Goal: Transaction & Acquisition: Purchase product/service

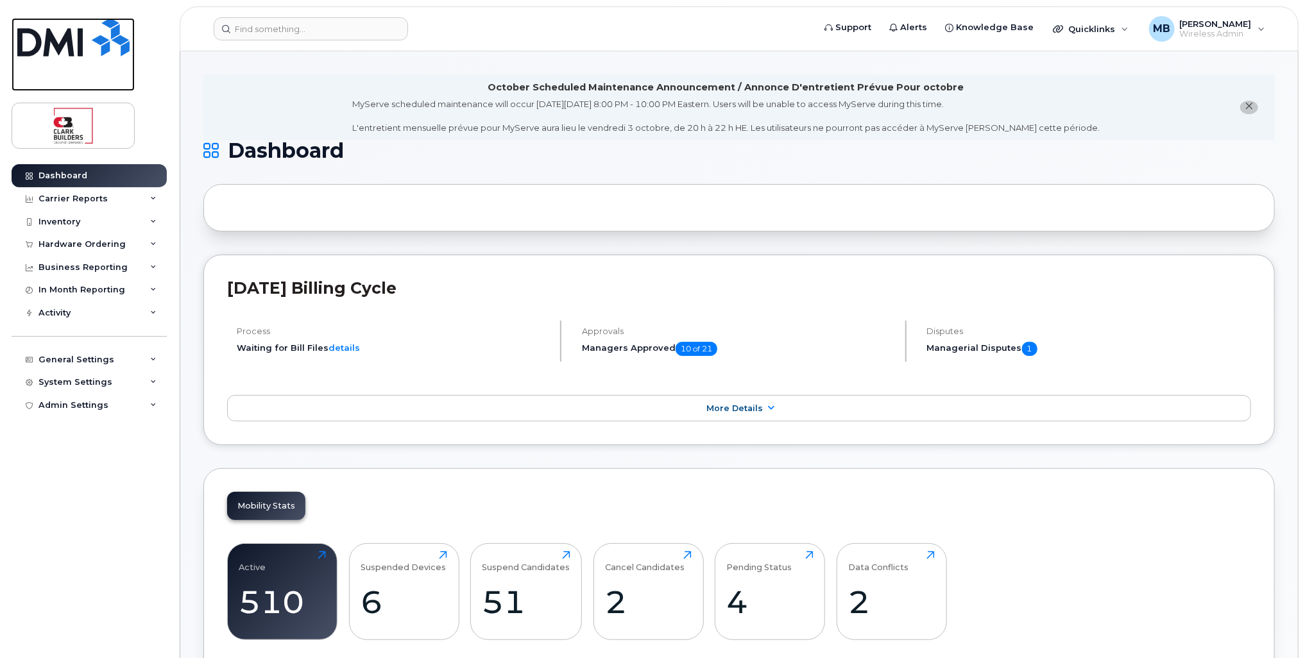
click at [110, 46] on img at bounding box center [73, 37] width 112 height 38
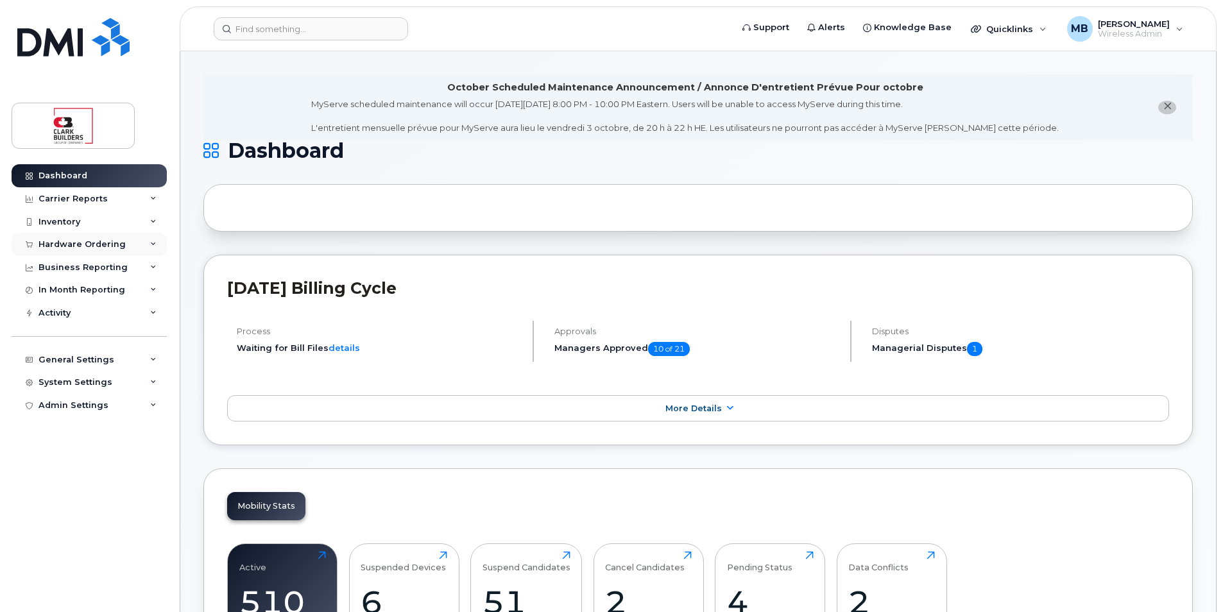
click at [73, 244] on div "Hardware Ordering" at bounding box center [81, 244] width 87 height 10
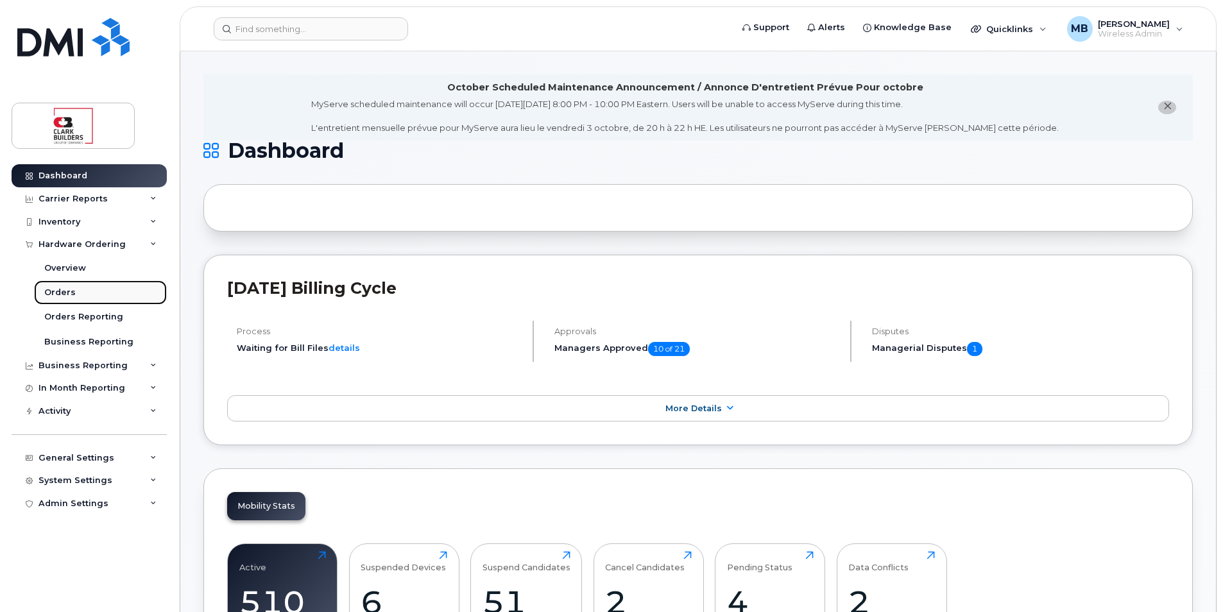
click at [74, 288] on link "Orders" at bounding box center [100, 292] width 133 height 24
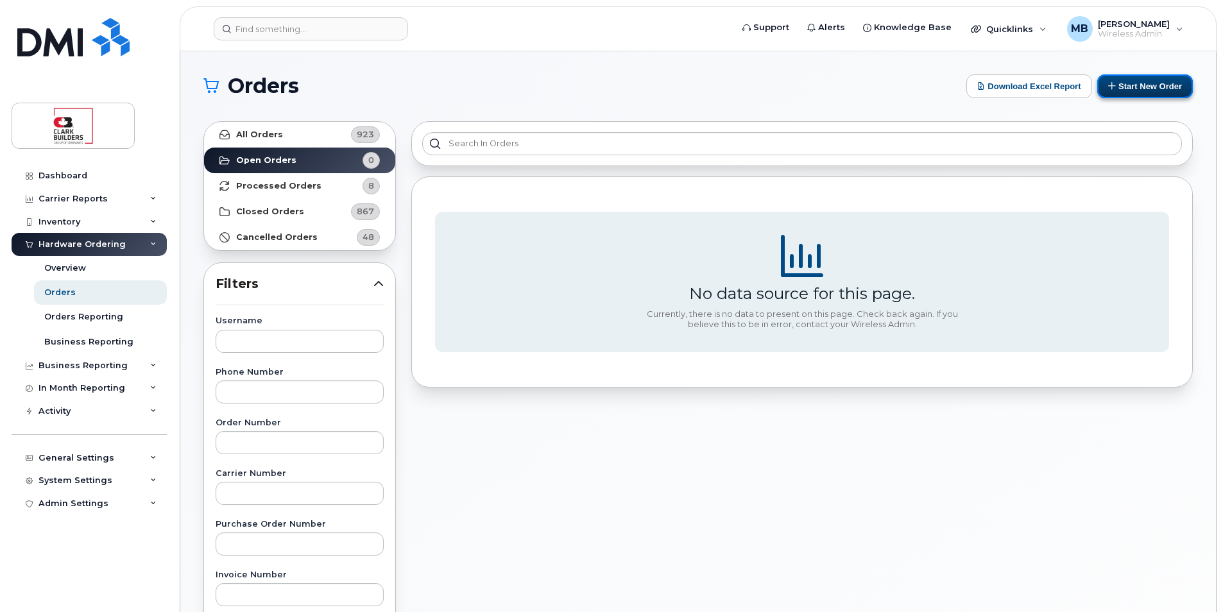
click at [1140, 80] on button "Start New Order" at bounding box center [1145, 86] width 96 height 24
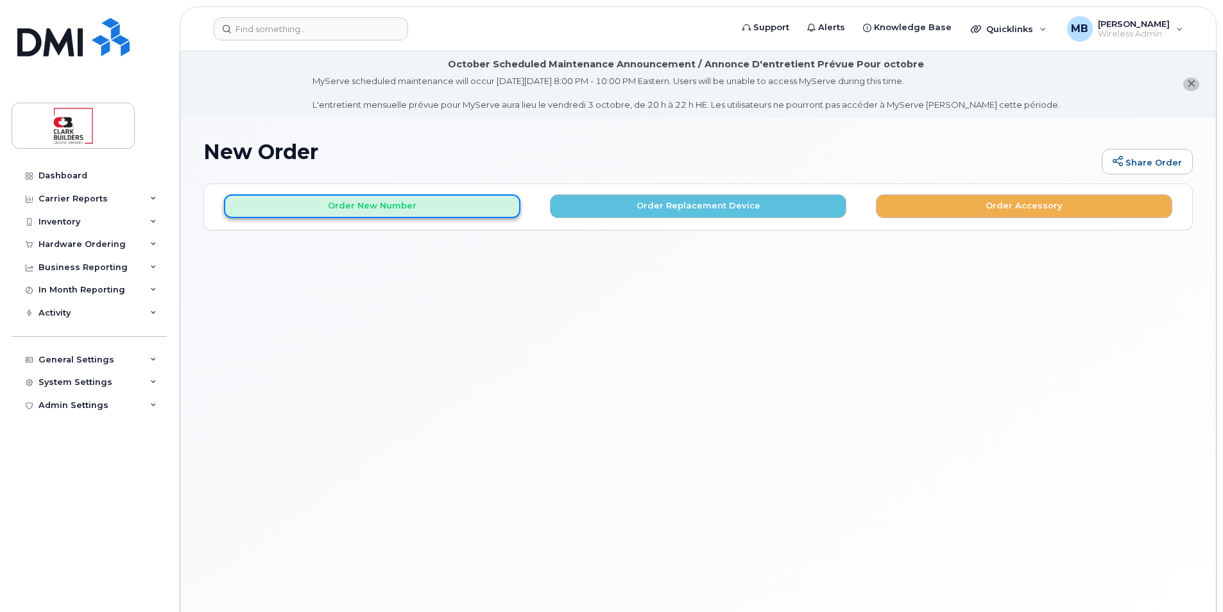
click at [416, 205] on button "Order New Number" at bounding box center [372, 206] width 296 height 24
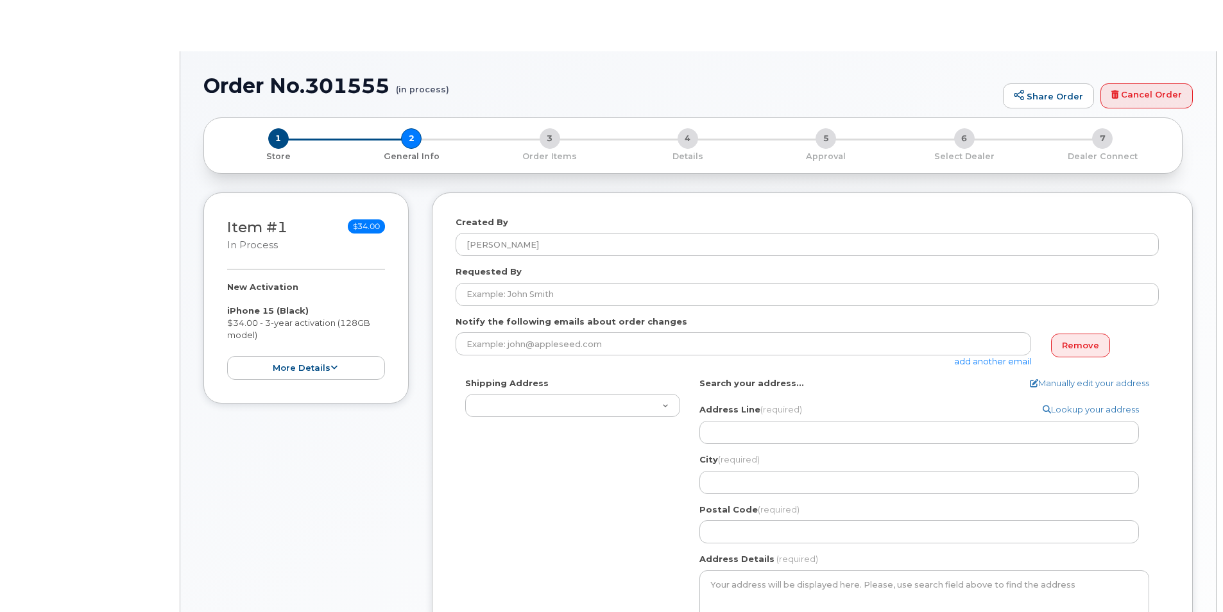
select select
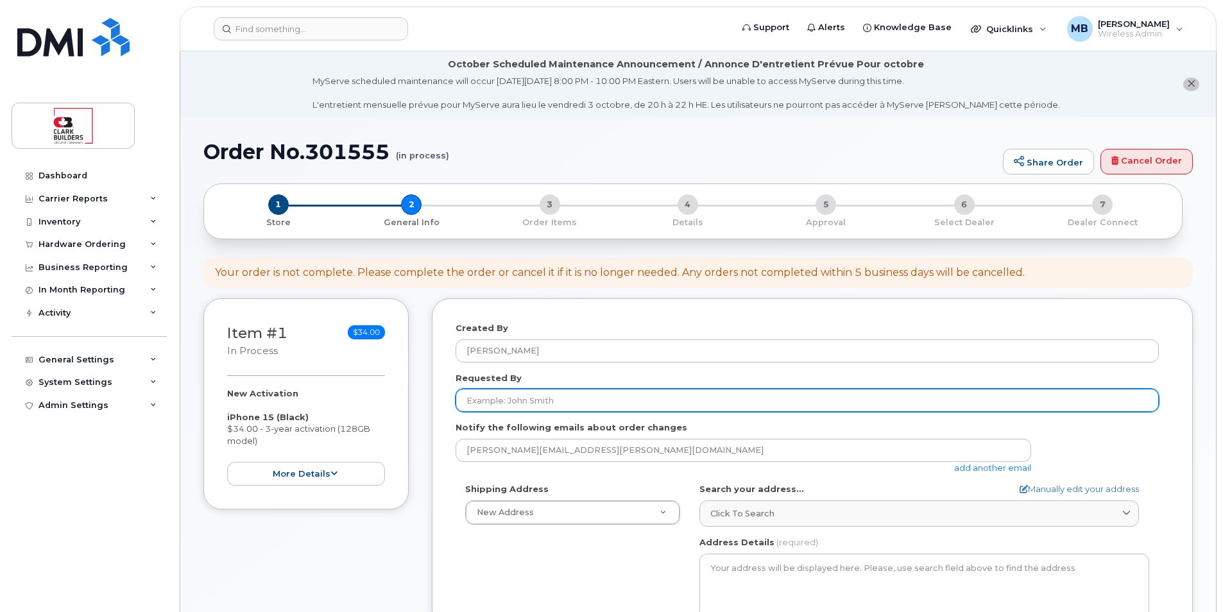
click at [563, 401] on input "Requested By" at bounding box center [807, 400] width 703 height 23
type input "[PERSON_NAME]"
type input "IT"
type input "5873410870"
select select
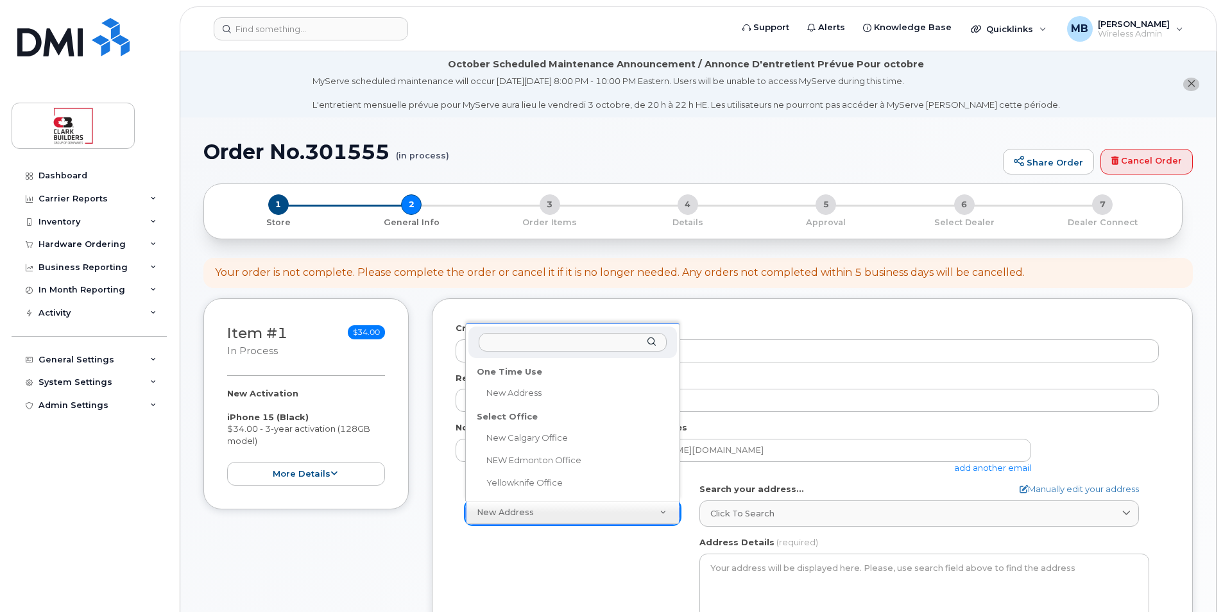
click at [528, 344] on input "text" at bounding box center [573, 342] width 188 height 19
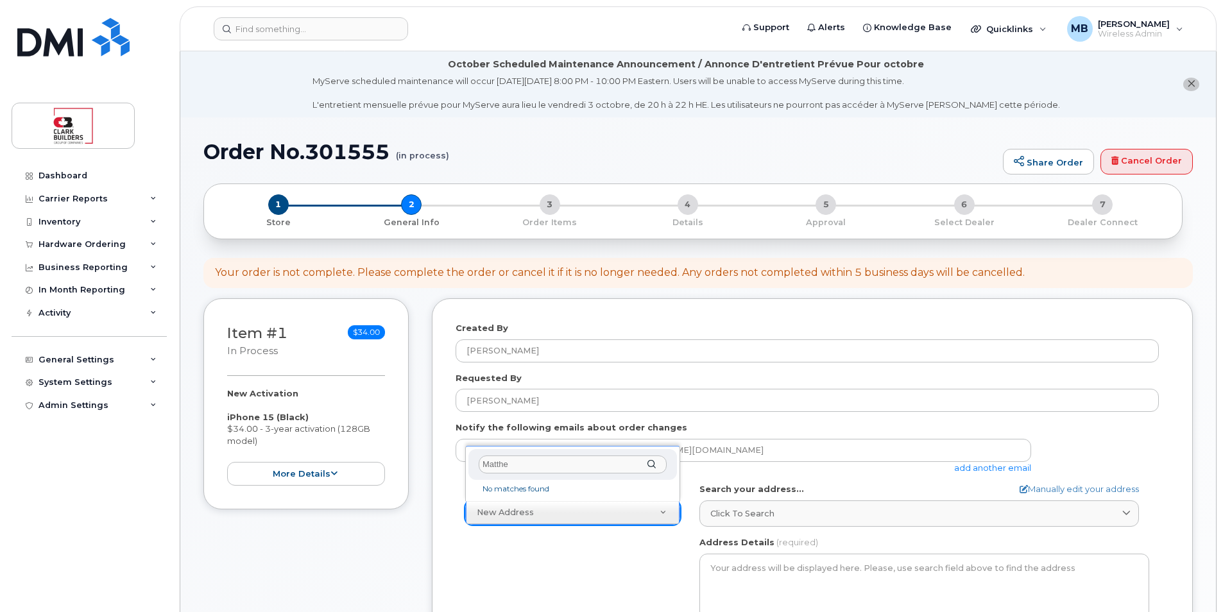
type input "Matthew"
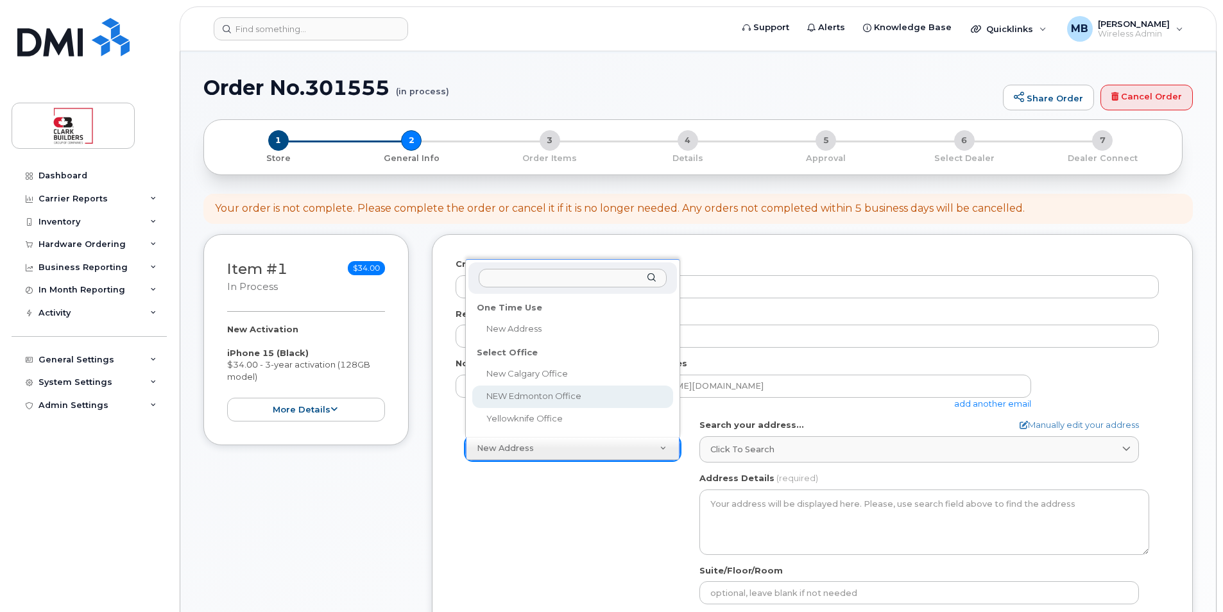
select select
type textarea "800, 5555 Calgary Trail NW Edmonton Alberta T6H 5P9"
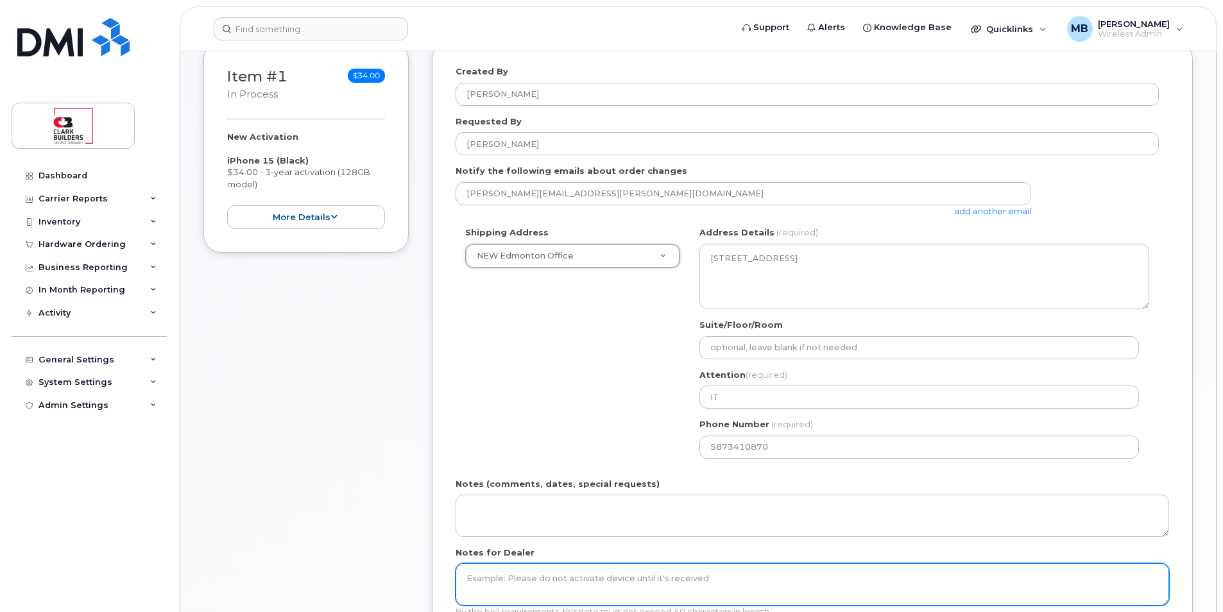
scroll to position [321, 0]
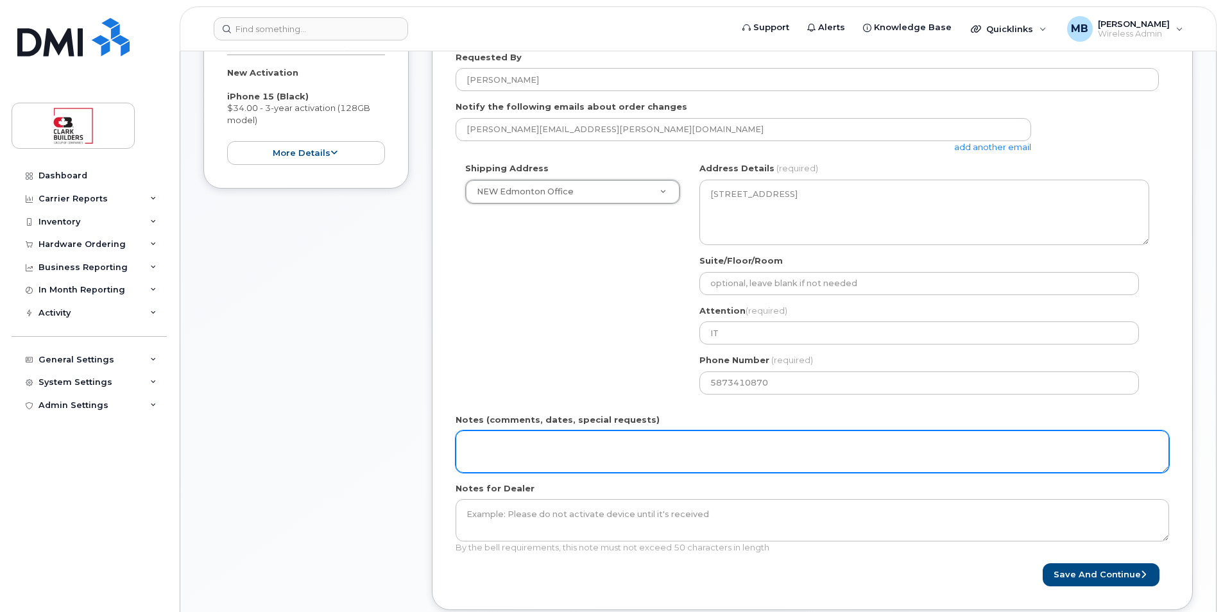
click at [587, 450] on textarea "Notes (comments, dates, special requests)" at bounding box center [813, 452] width 714 height 42
click at [616, 440] on textarea "Deliver Mon-Fri, 8am -5 pm" at bounding box center [813, 452] width 714 height 42
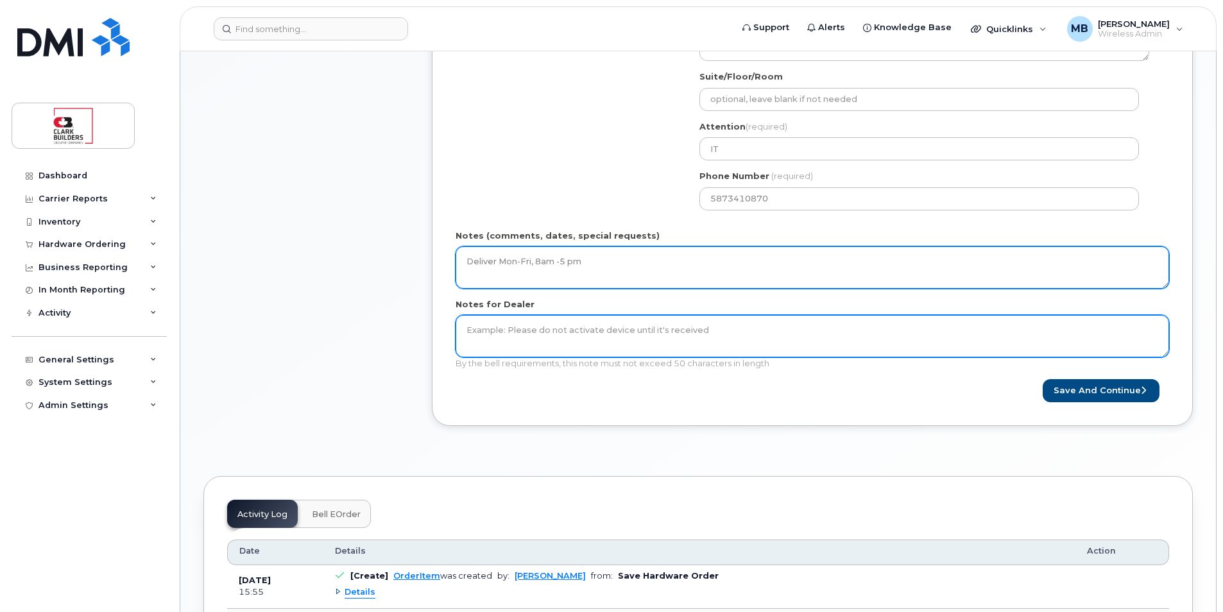
scroll to position [441, 0]
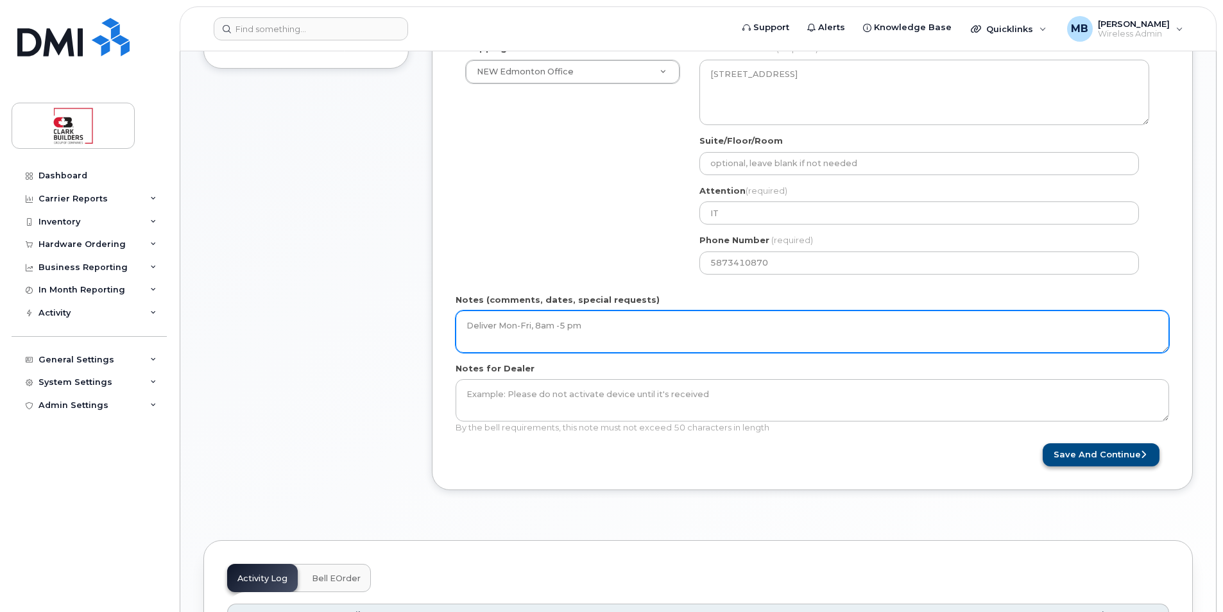
type textarea "Deliver Mon-Fri, 8am -5 pm"
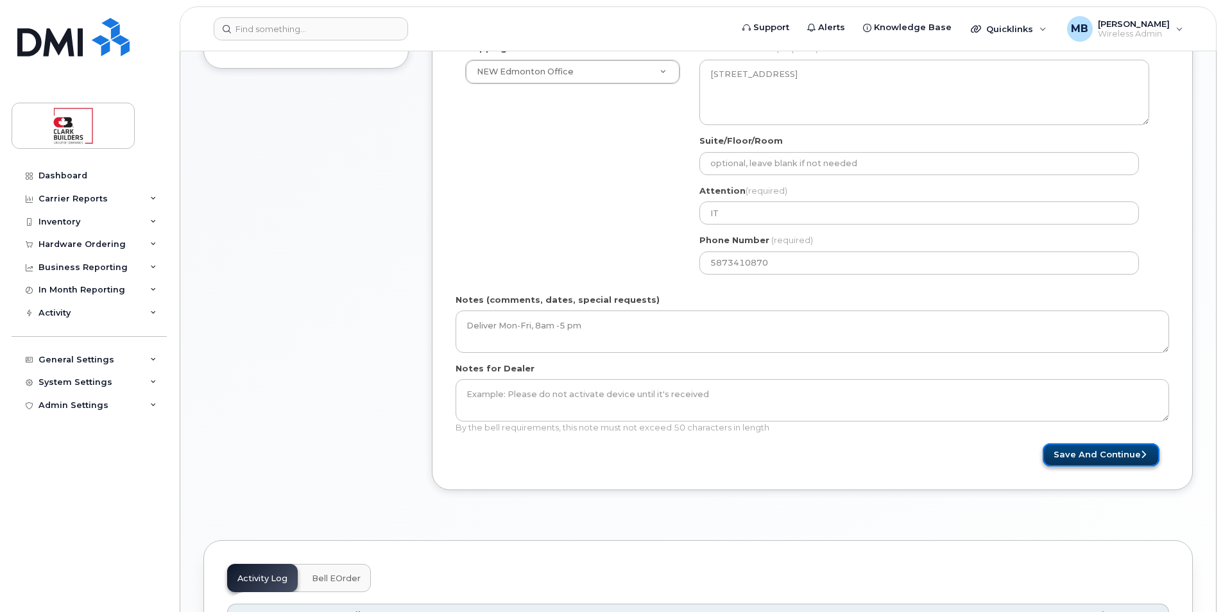
click at [1072, 458] on button "Save and Continue" at bounding box center [1101, 455] width 117 height 24
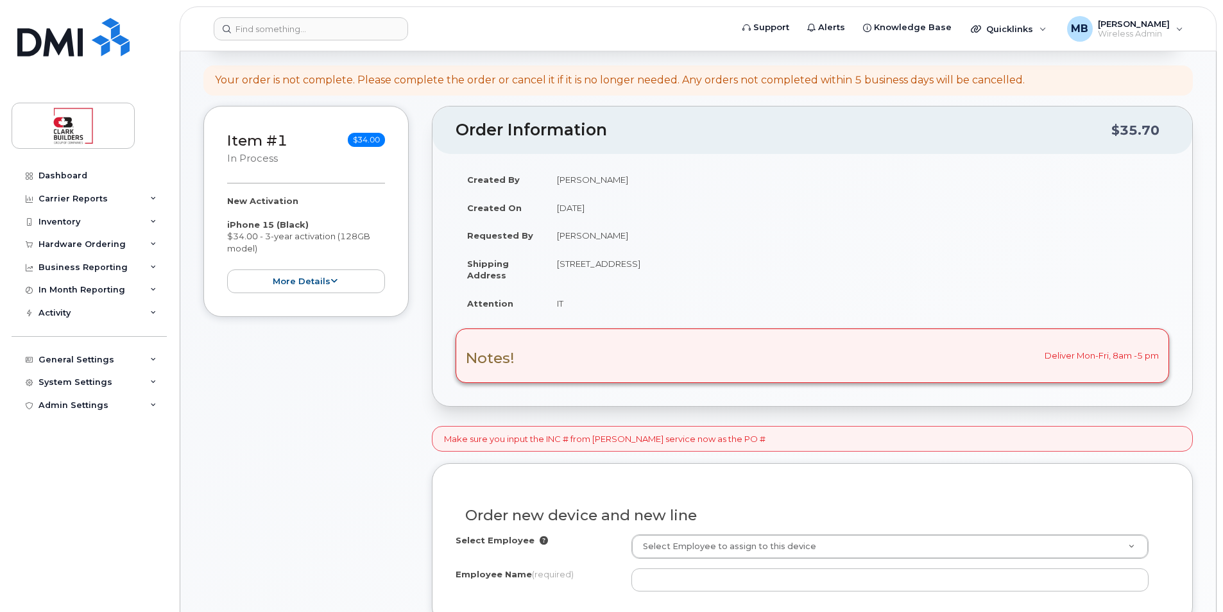
scroll to position [385, 0]
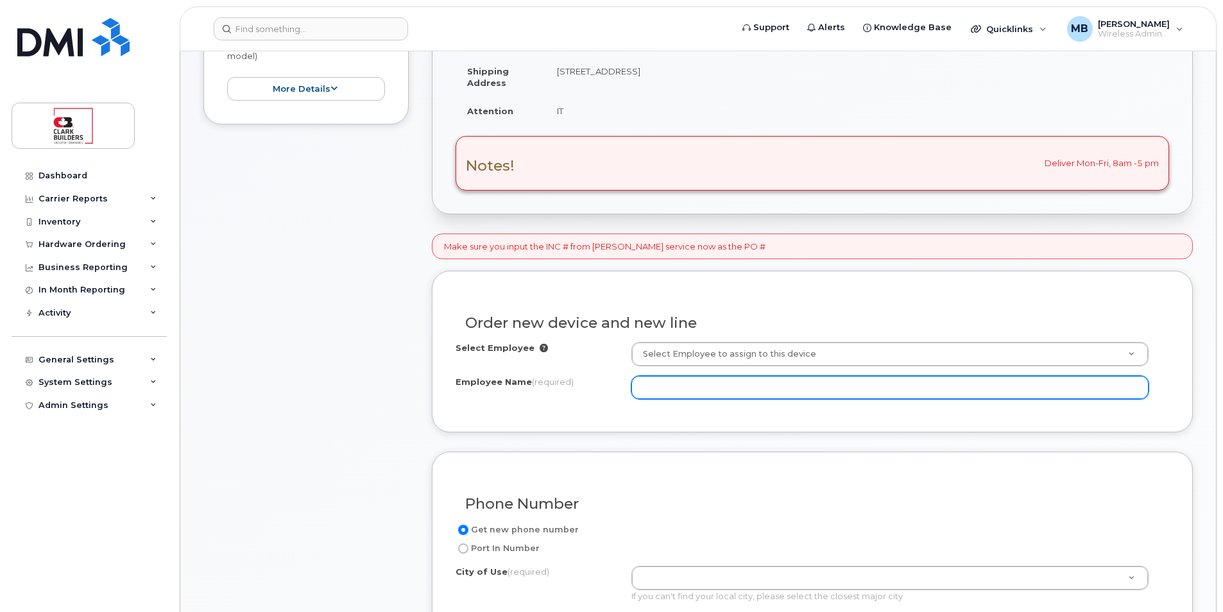
click at [708, 394] on input "Employee Name (required)" at bounding box center [889, 387] width 517 height 23
drag, startPoint x: 687, startPoint y: 386, endPoint x: 626, endPoint y: 386, distance: 61.6
click at [626, 386] on div "Employee Name (required) Noa" at bounding box center [813, 387] width 714 height 23
paste input "h Cara"
type input "Noah Cara"
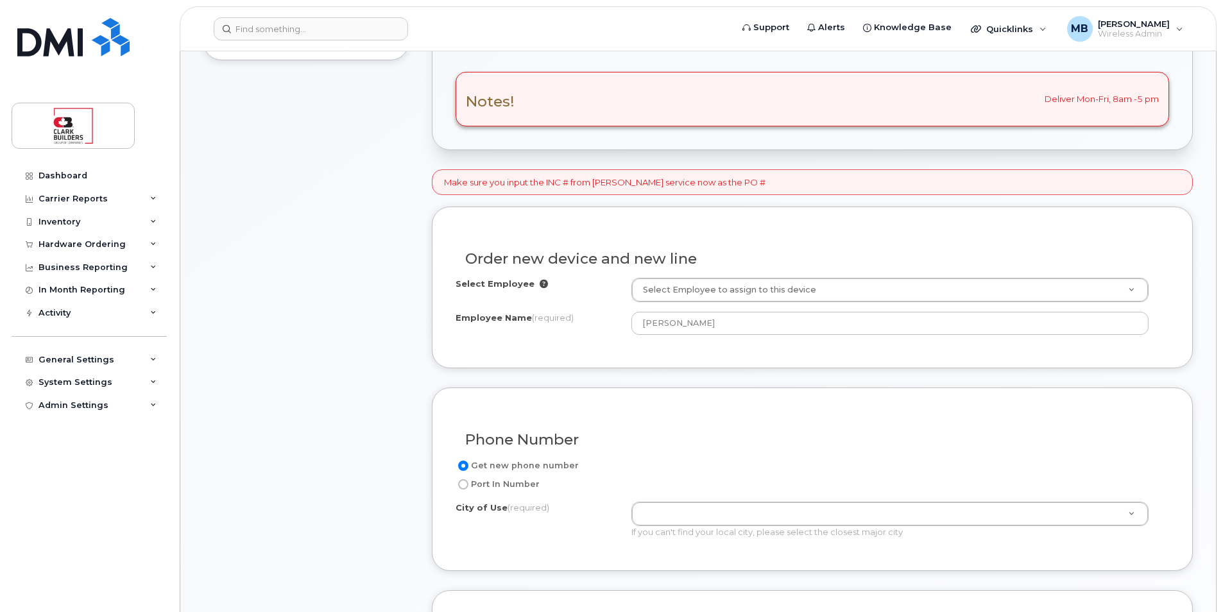
scroll to position [577, 0]
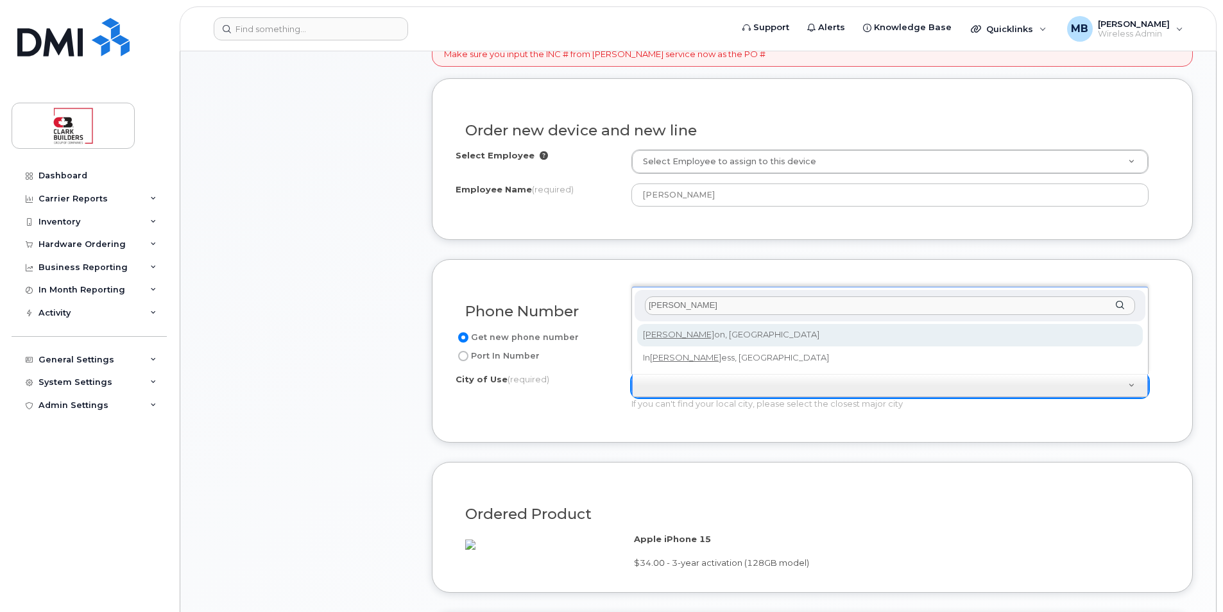
type input "Vern"
type input "967"
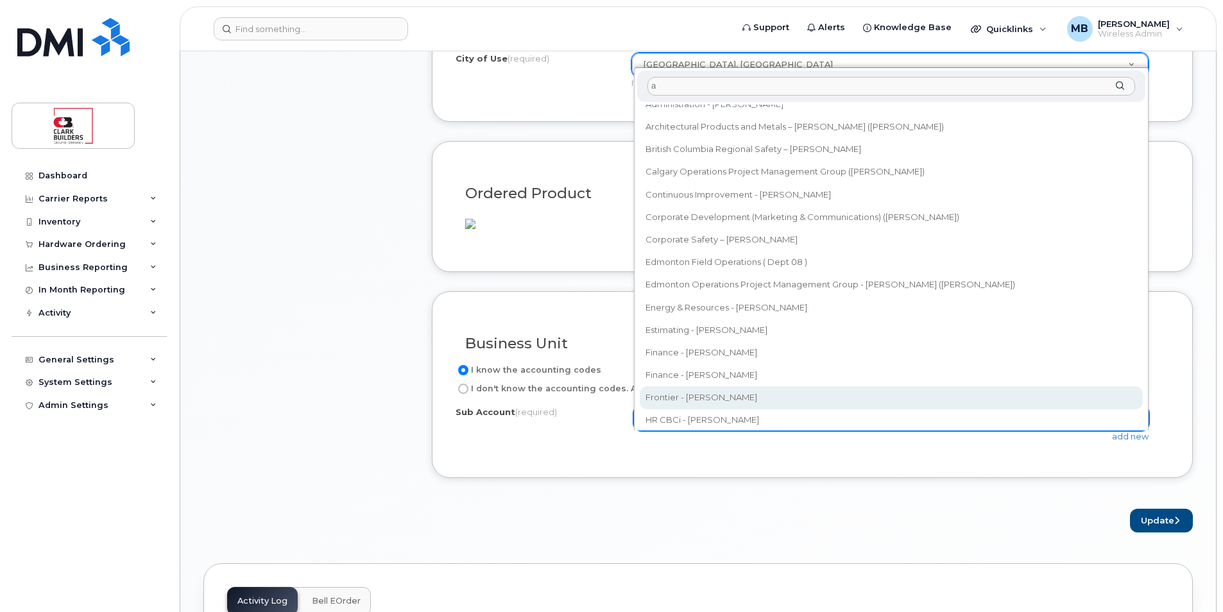
scroll to position [0, 0]
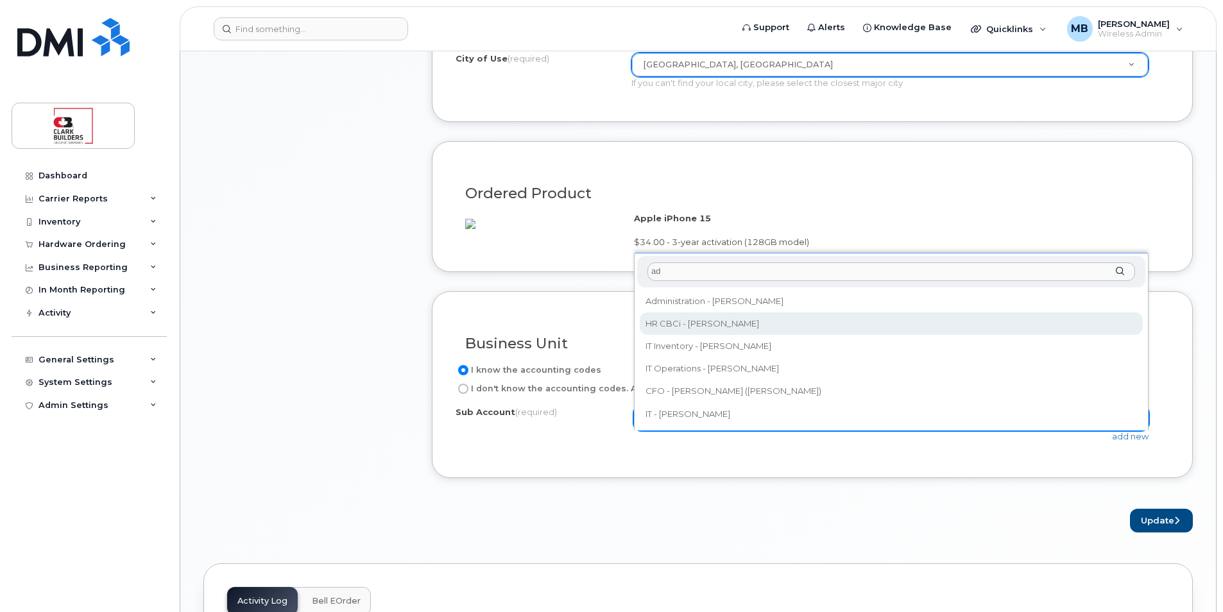
type input "ad"
select select "HR CBCi - Adam Lafontaine"
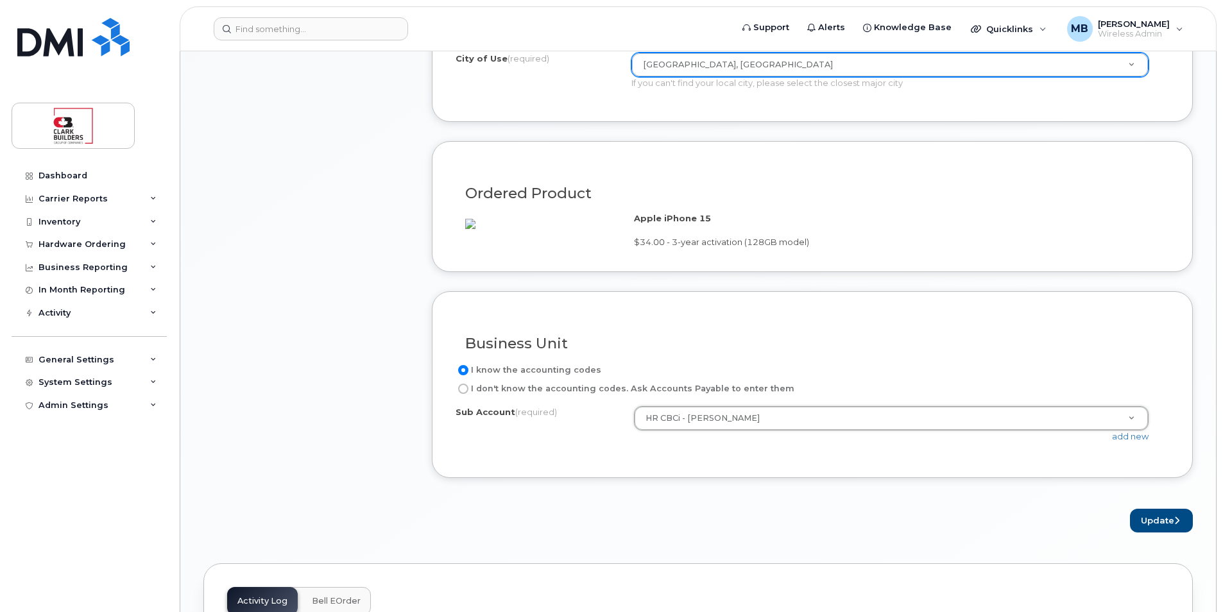
scroll to position [962, 0]
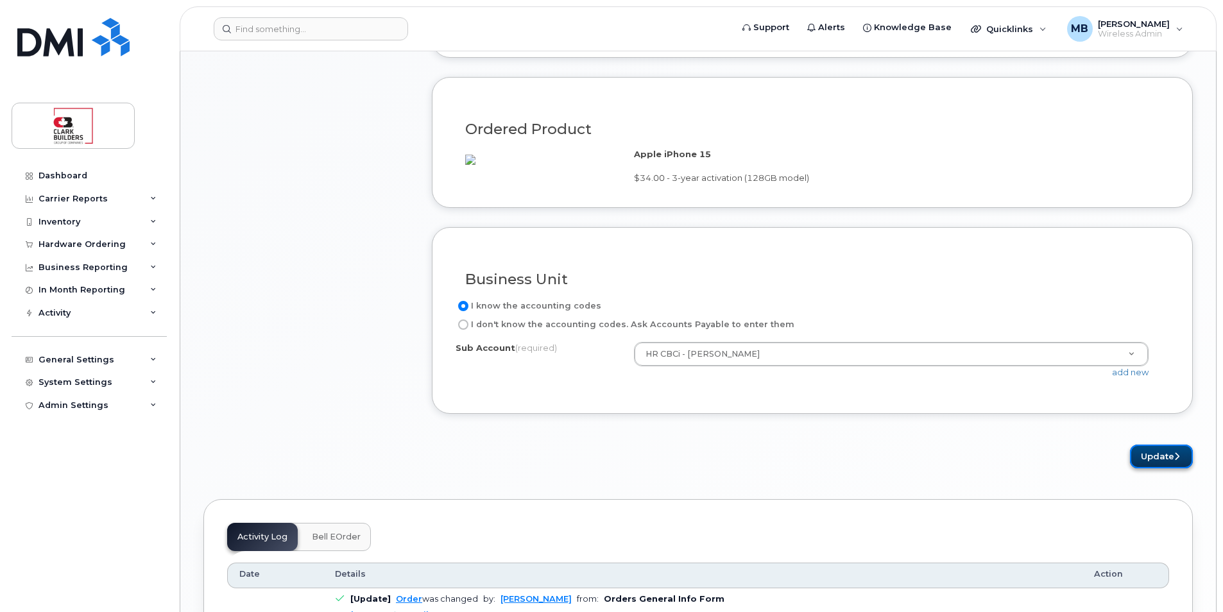
click at [1161, 468] on button "Update" at bounding box center [1161, 457] width 63 height 24
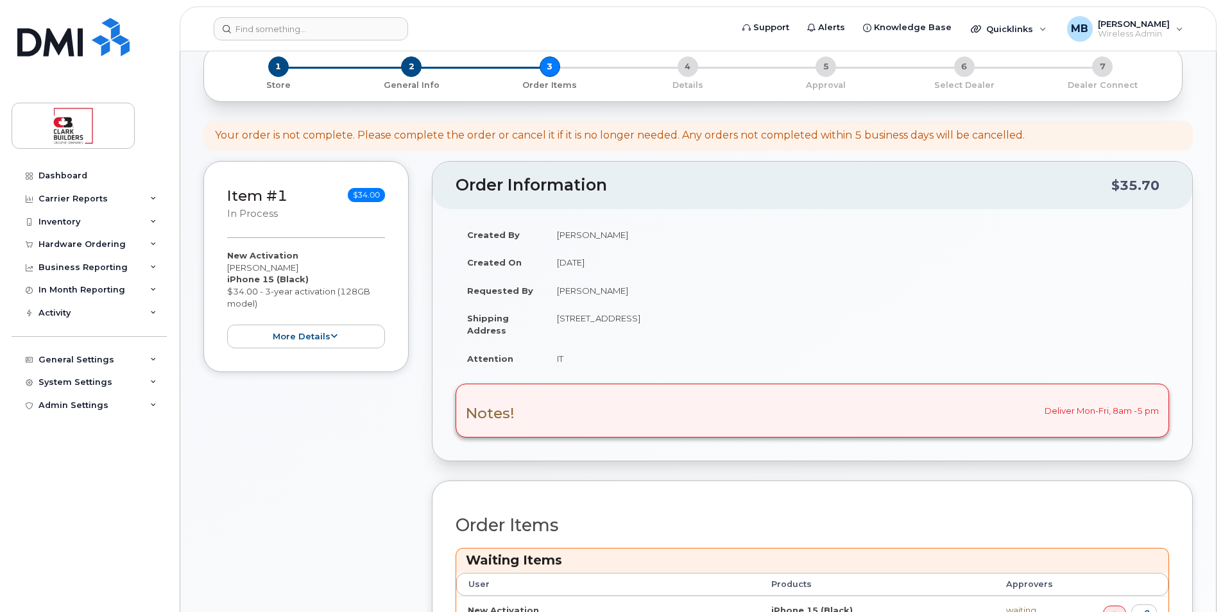
scroll to position [385, 0]
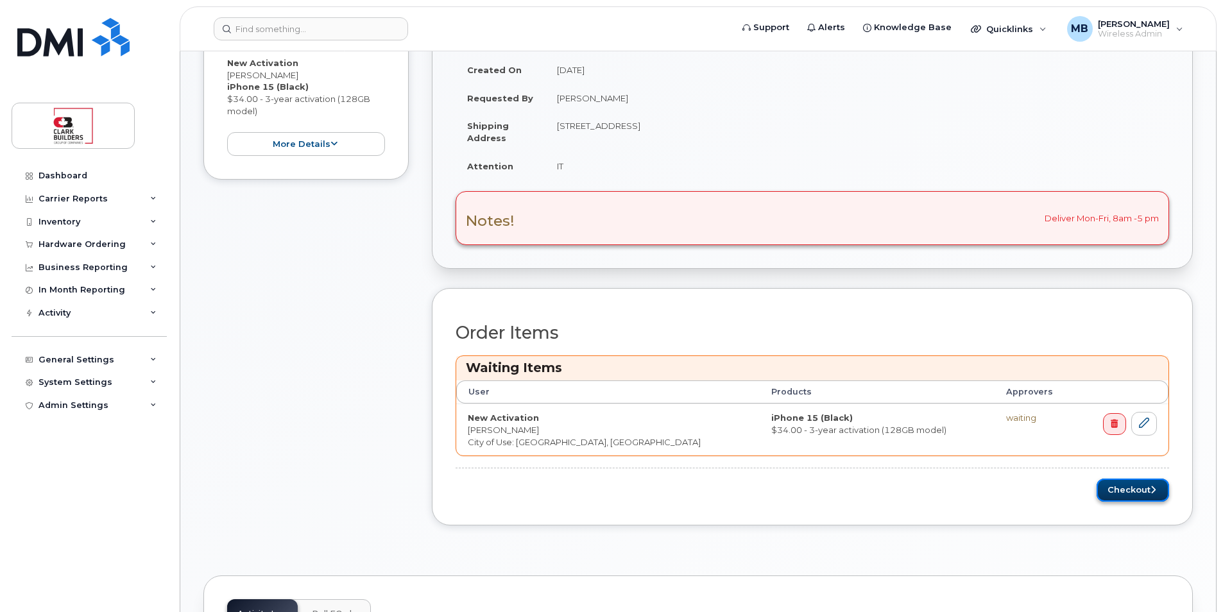
click at [1138, 492] on button "Checkout" at bounding box center [1133, 491] width 73 height 24
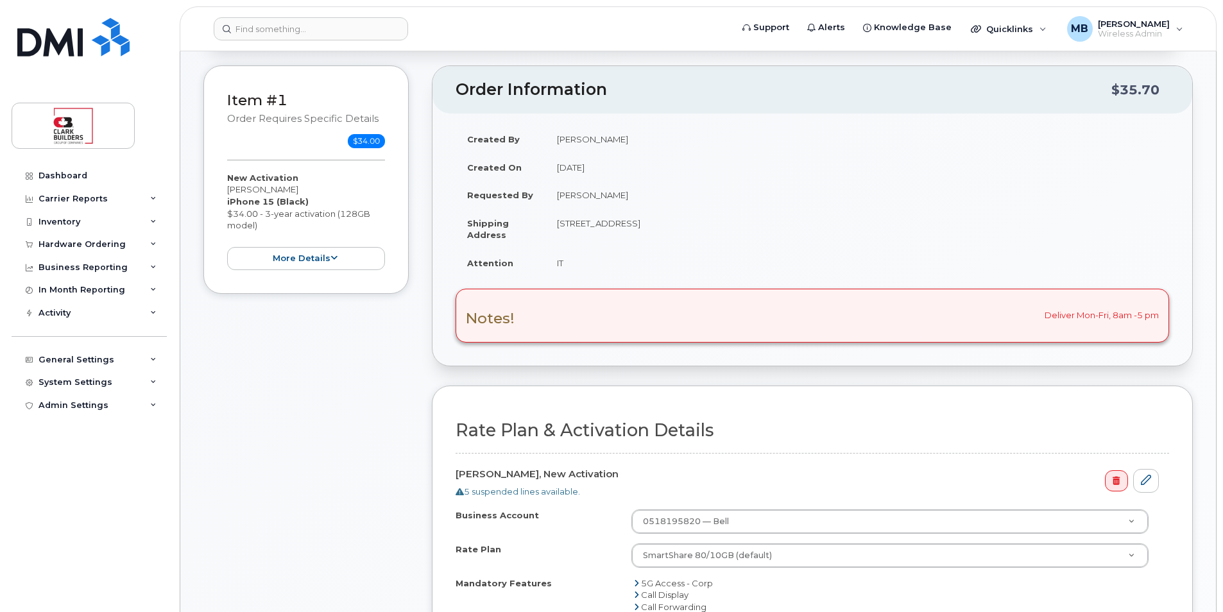
scroll to position [513, 0]
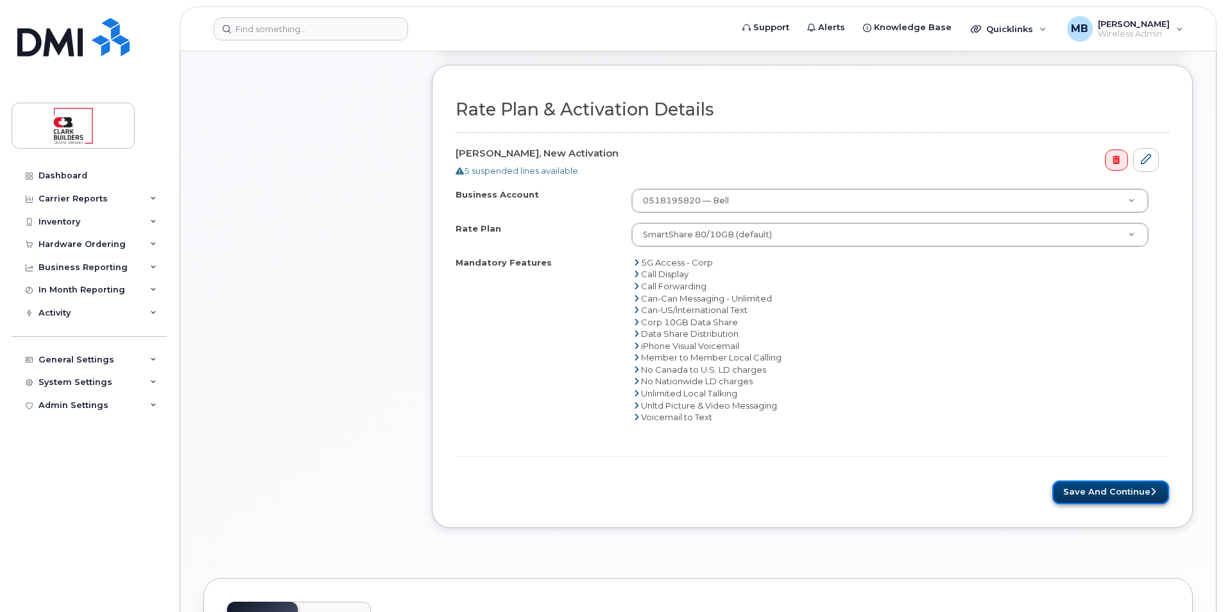
click at [1125, 493] on button "Save and Continue" at bounding box center [1110, 493] width 117 height 24
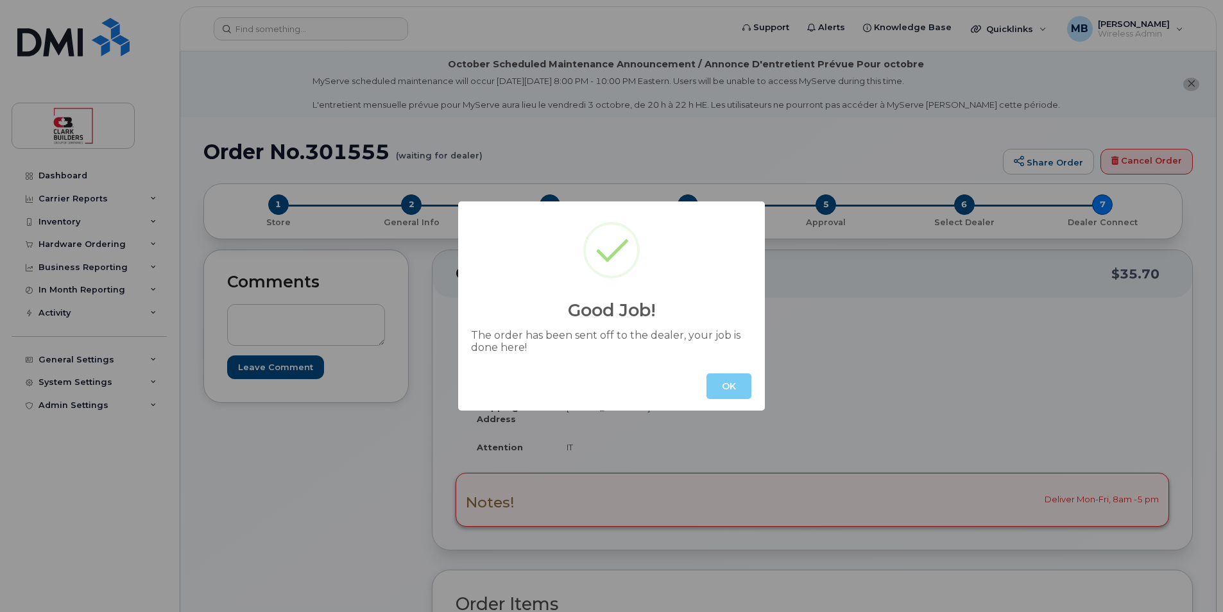
click at [733, 384] on button "OK" at bounding box center [728, 386] width 45 height 26
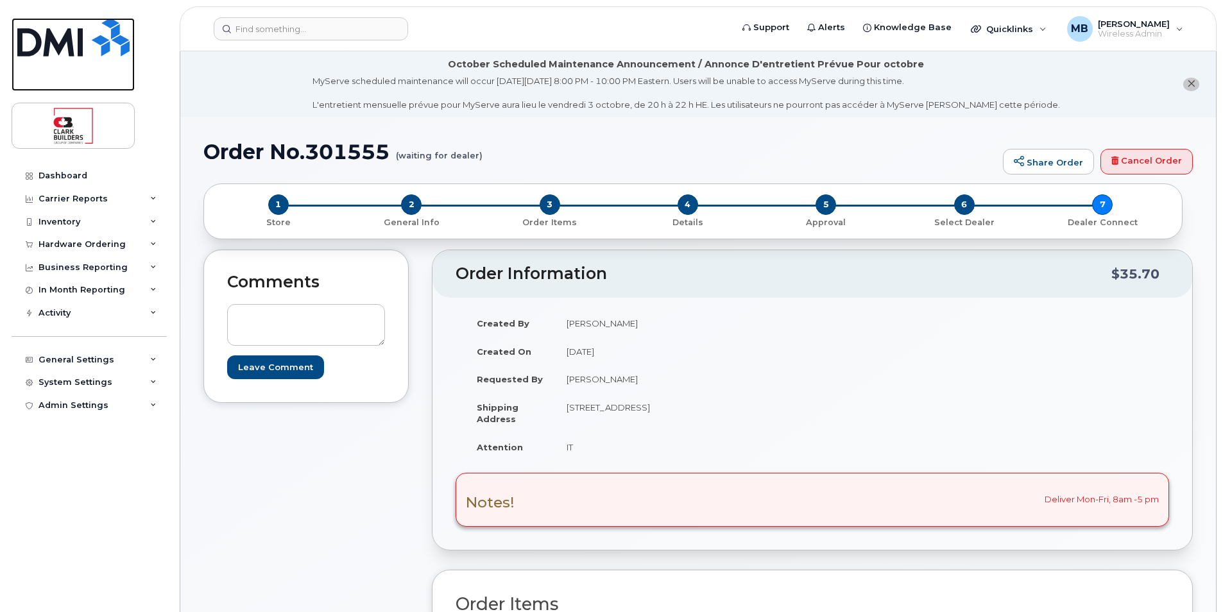
click at [67, 38] on img at bounding box center [73, 37] width 112 height 38
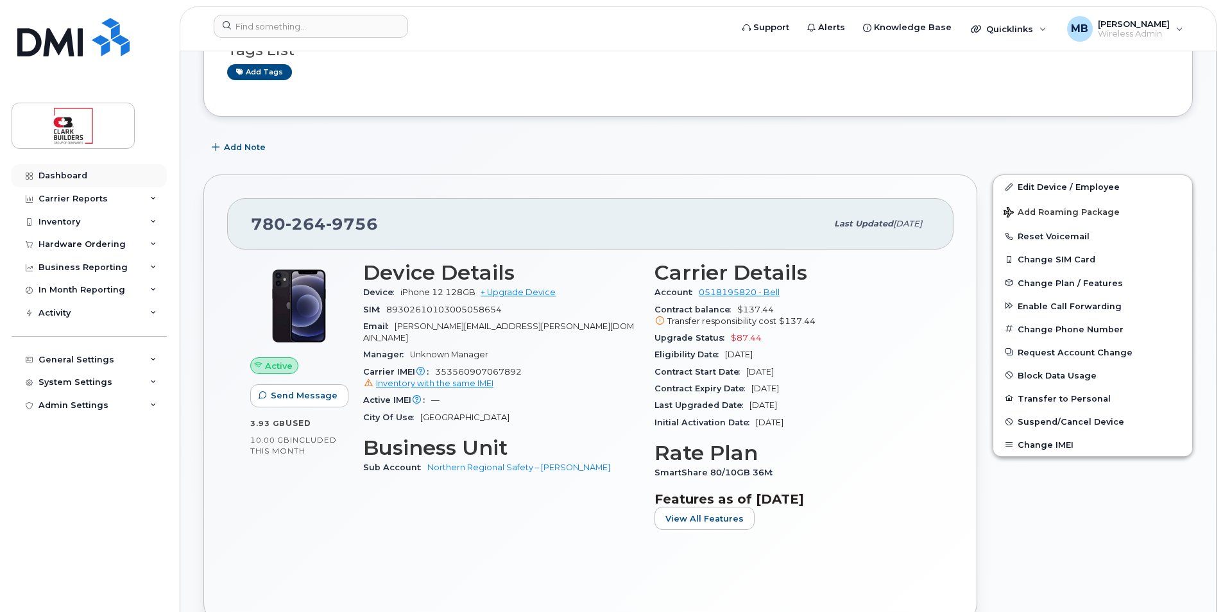
scroll to position [192, 0]
click at [90, 197] on div "Carrier Reports" at bounding box center [72, 199] width 69 height 10
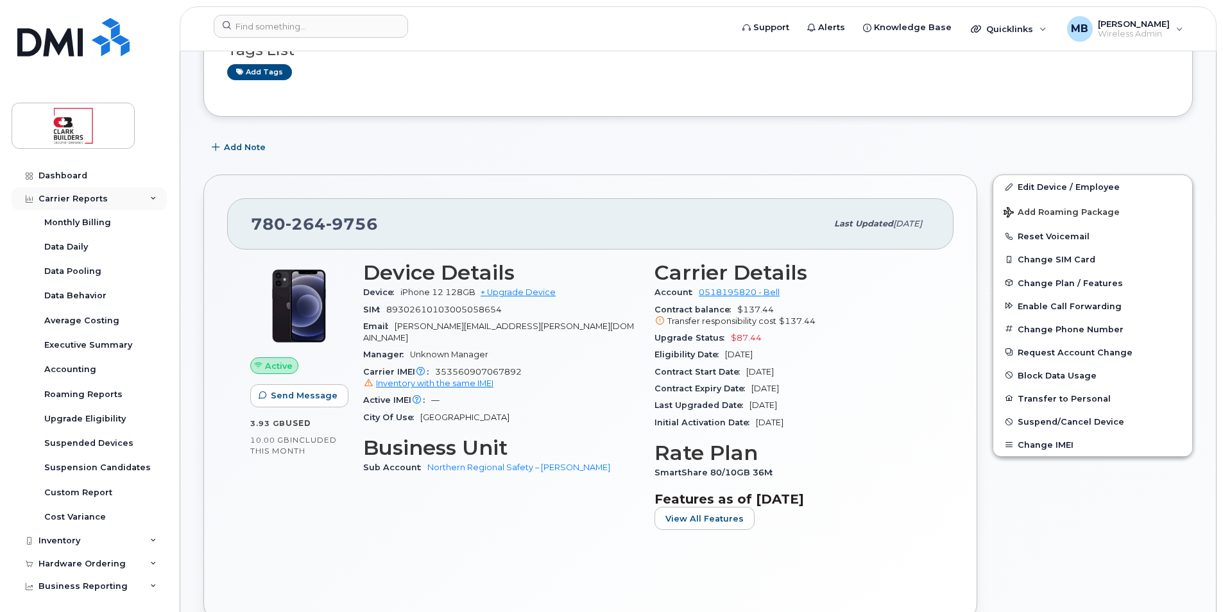
click at [84, 196] on div "Carrier Reports" at bounding box center [72, 199] width 69 height 10
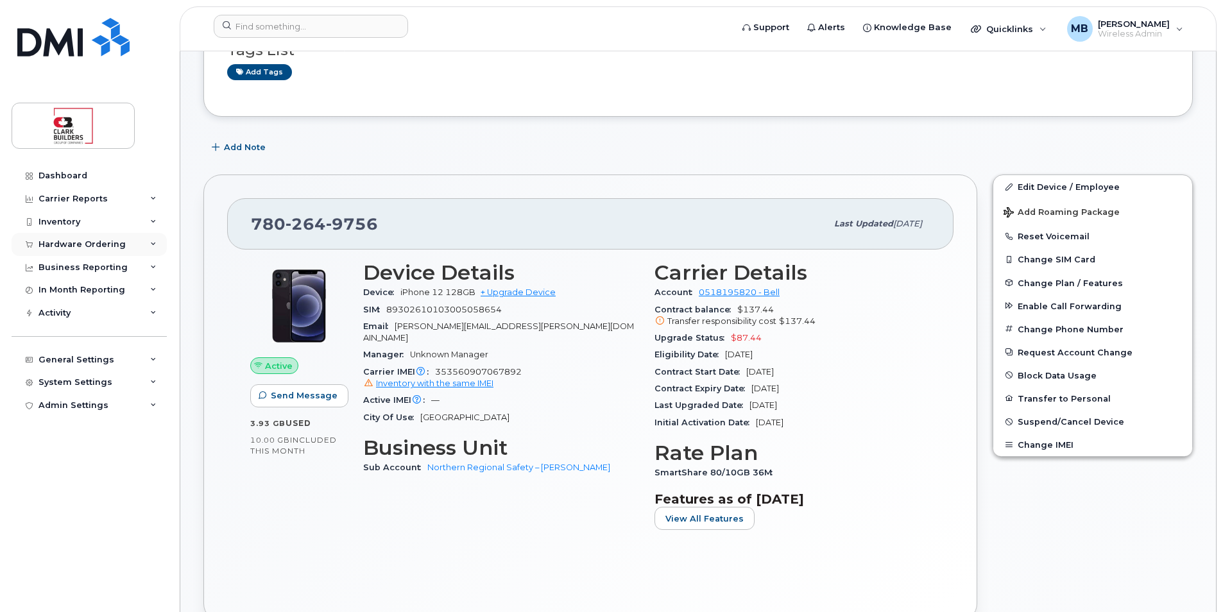
click at [85, 241] on div "Hardware Ordering" at bounding box center [81, 244] width 87 height 10
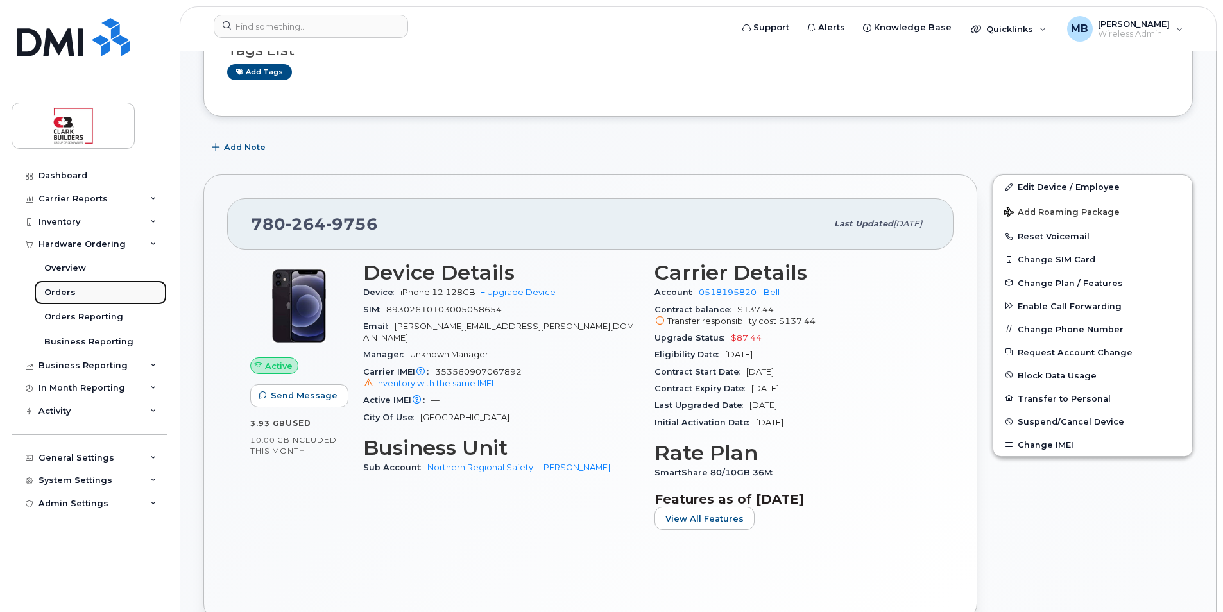
click at [63, 296] on div "Orders" at bounding box center [59, 293] width 31 height 12
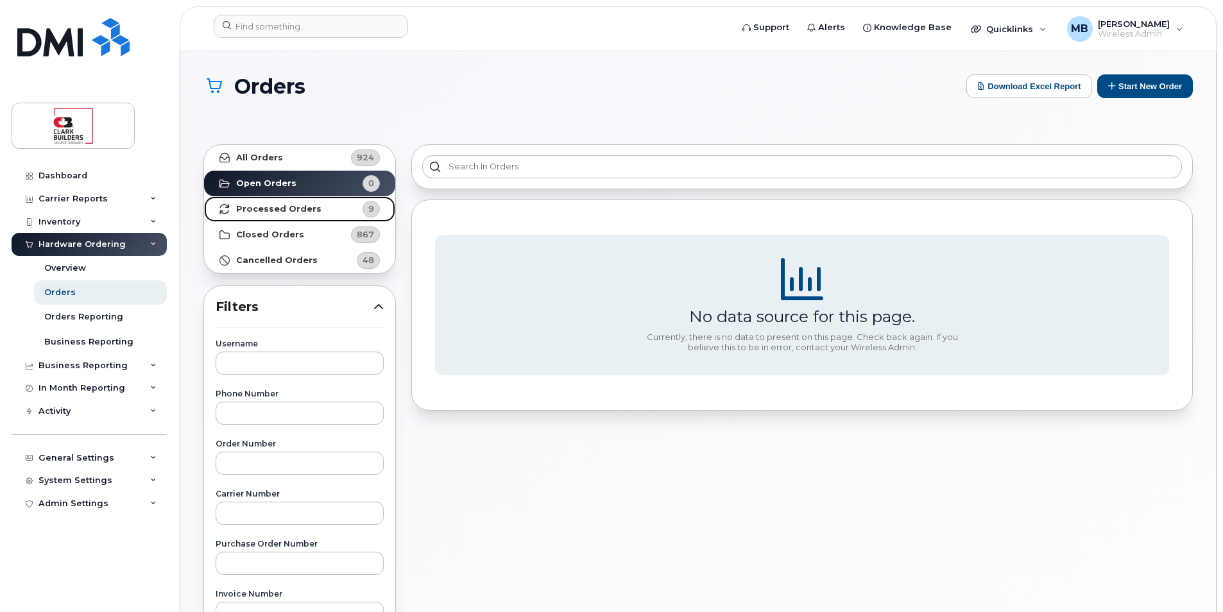
click at [292, 210] on strong "Processed Orders" at bounding box center [278, 209] width 85 height 10
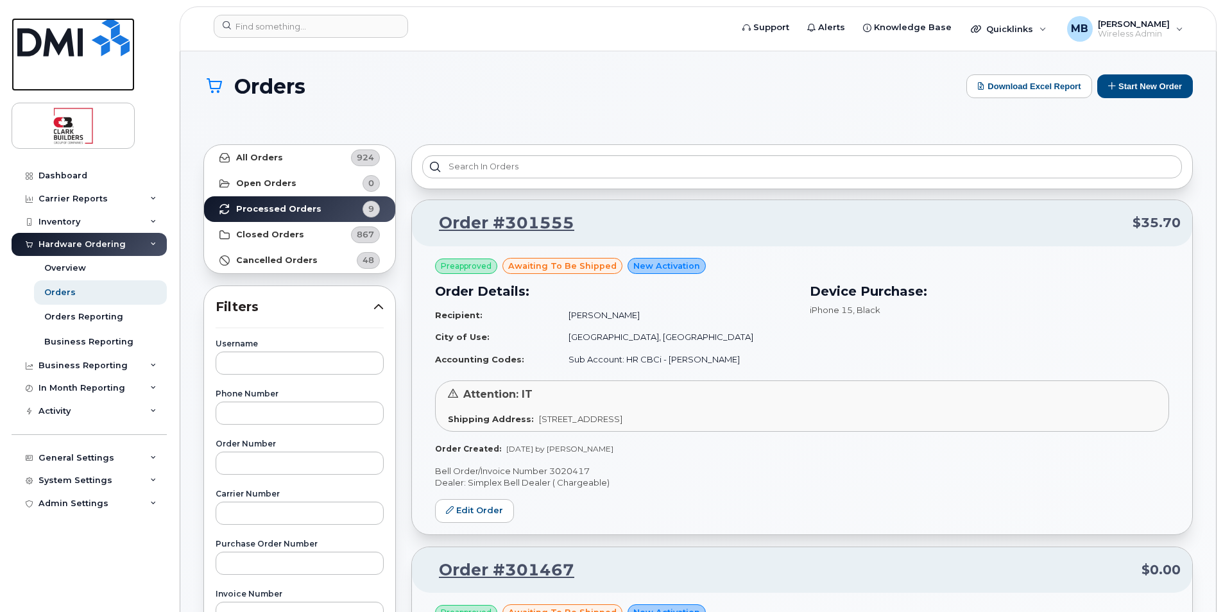
click at [77, 36] on img at bounding box center [73, 37] width 112 height 38
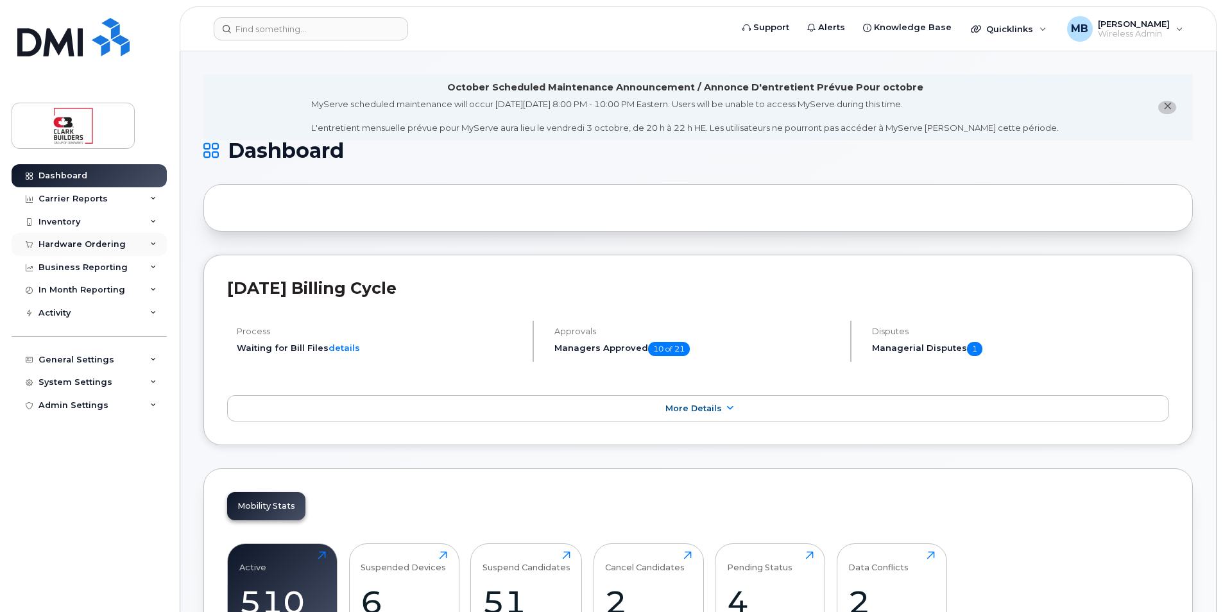
click at [127, 239] on div "Hardware Ordering" at bounding box center [89, 244] width 155 height 23
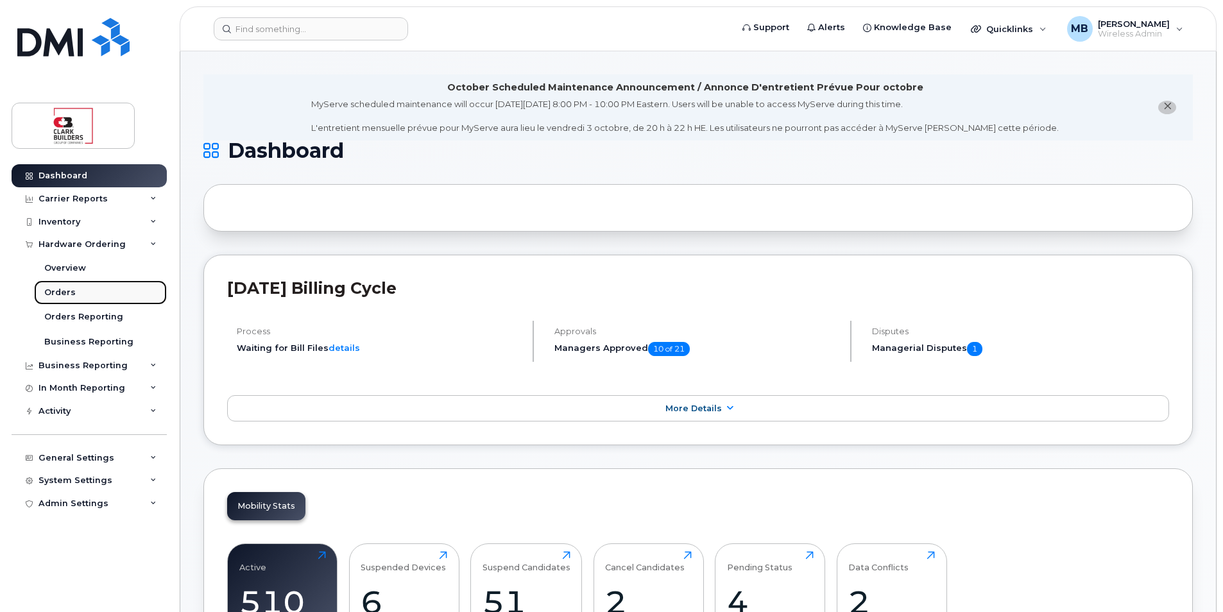
click at [67, 293] on div "Orders" at bounding box center [59, 293] width 31 height 12
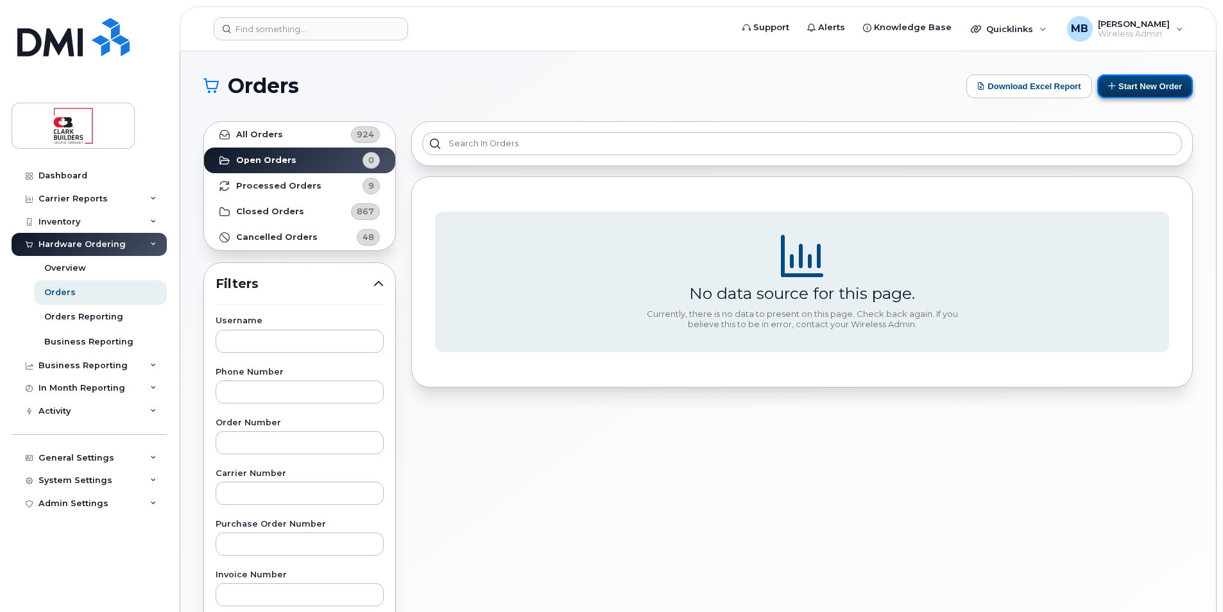
click at [1150, 92] on button "Start New Order" at bounding box center [1145, 86] width 96 height 24
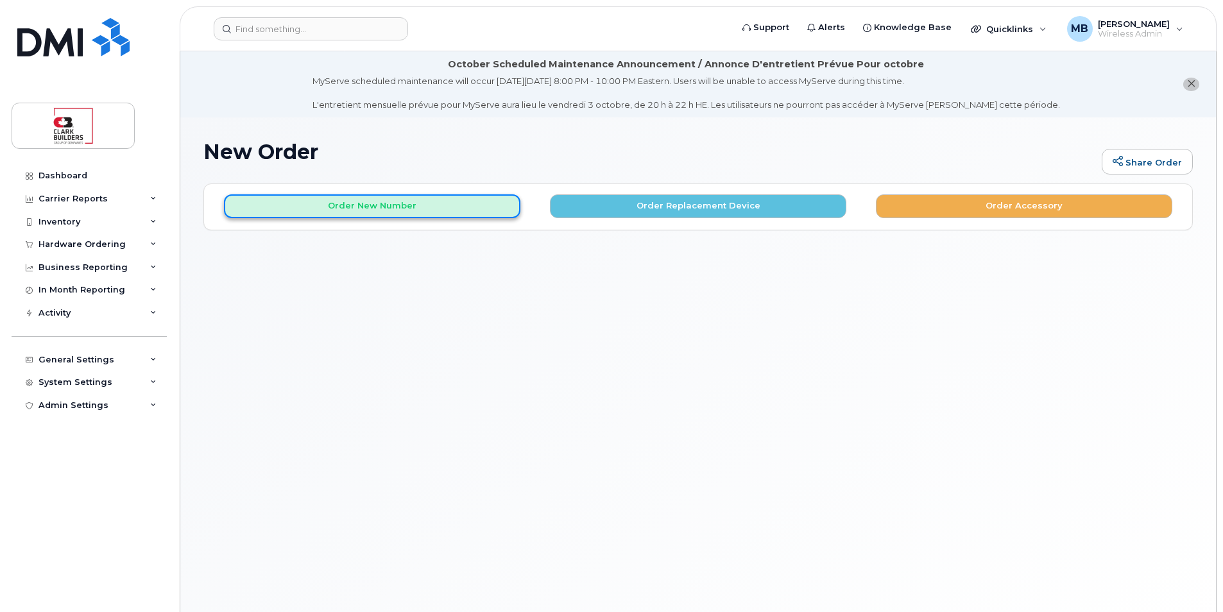
click at [340, 210] on button "Order New Number" at bounding box center [372, 206] width 296 height 24
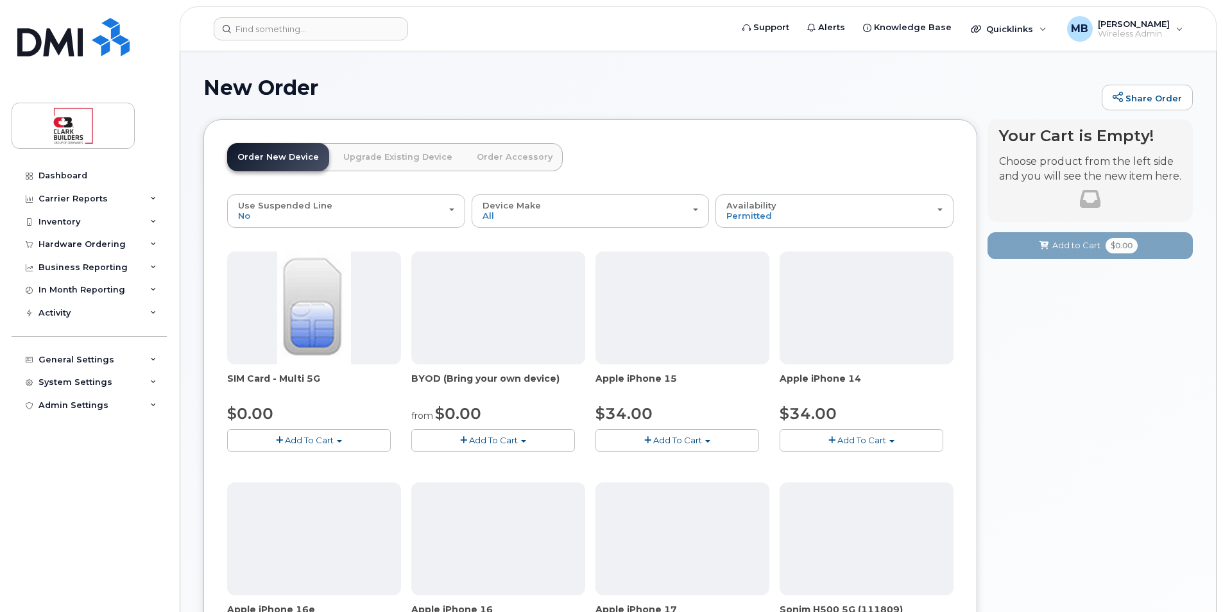
scroll to position [128, 0]
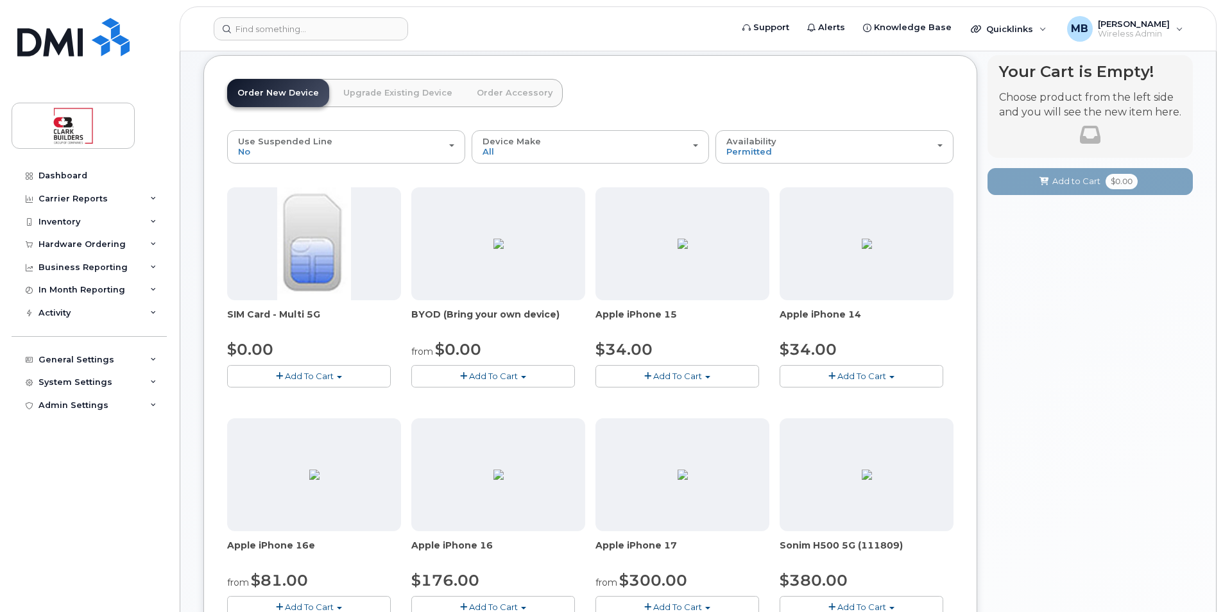
click at [678, 378] on span "Add To Cart" at bounding box center [677, 376] width 49 height 10
click at [706, 415] on link "$34.00 - 3-year activation (128GB model)" at bounding box center [699, 416] width 201 height 16
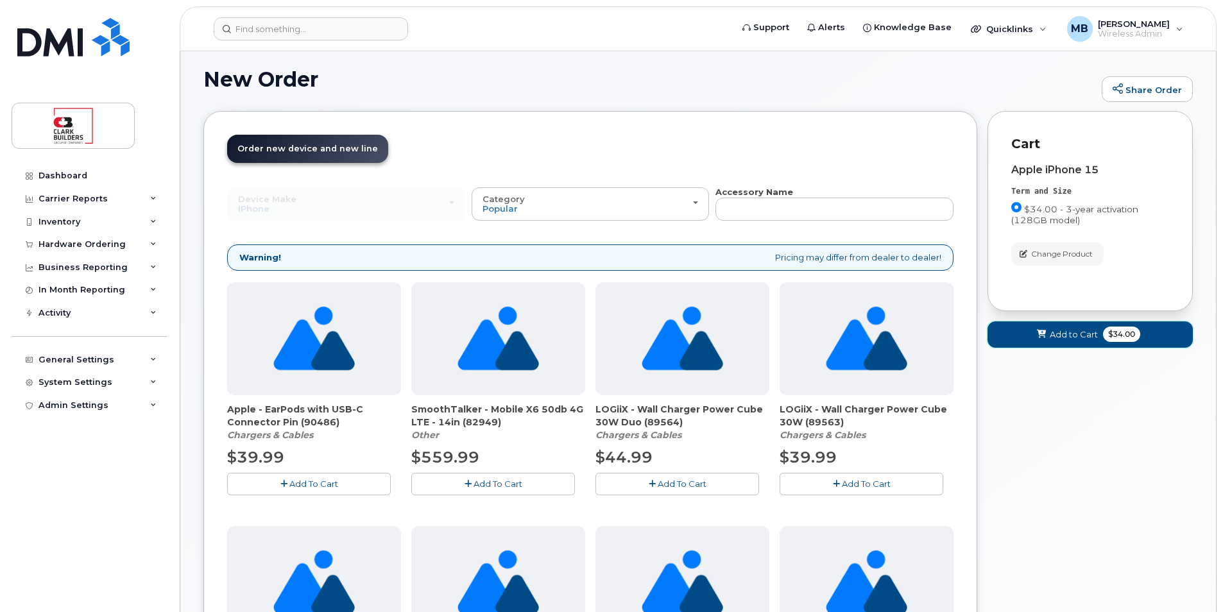
click at [1080, 332] on span "Add to Cart" at bounding box center [1074, 335] width 48 height 12
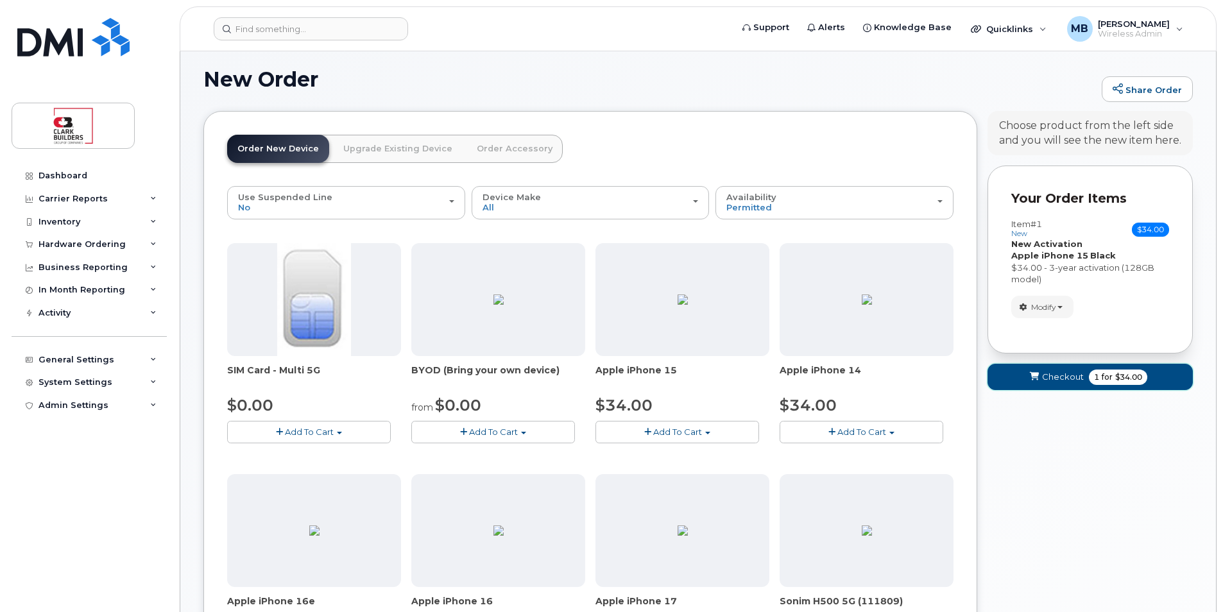
click at [1057, 380] on span "Checkout" at bounding box center [1063, 377] width 42 height 12
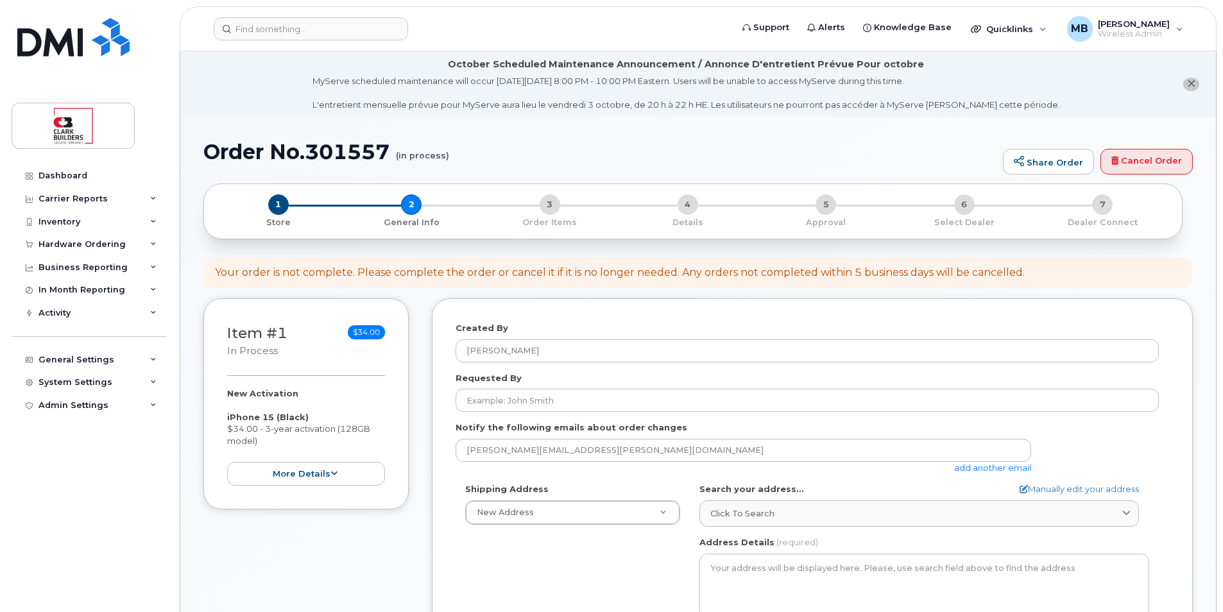
select select
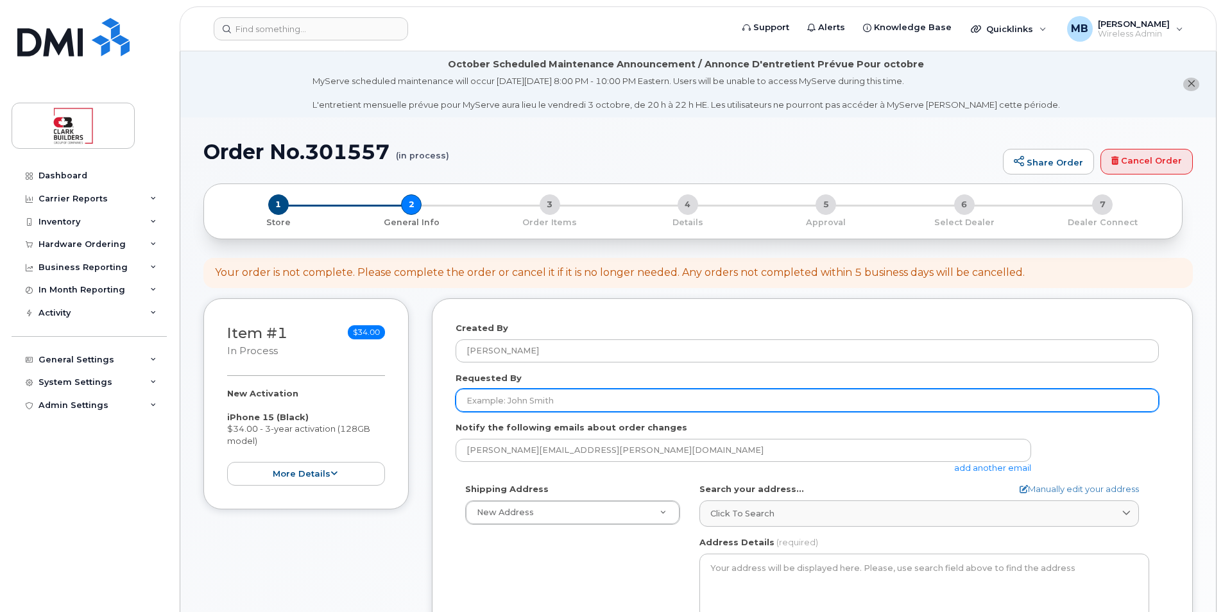
click at [549, 402] on input "Requested By" at bounding box center [807, 400] width 703 height 23
type input "[PERSON_NAME]"
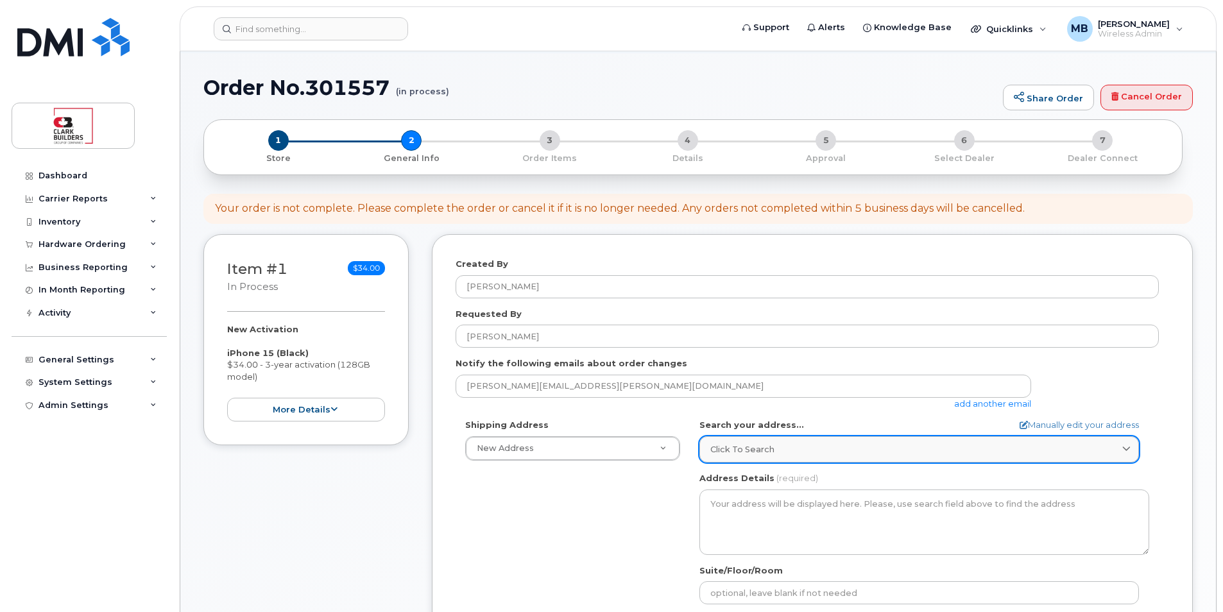
scroll to position [192, 0]
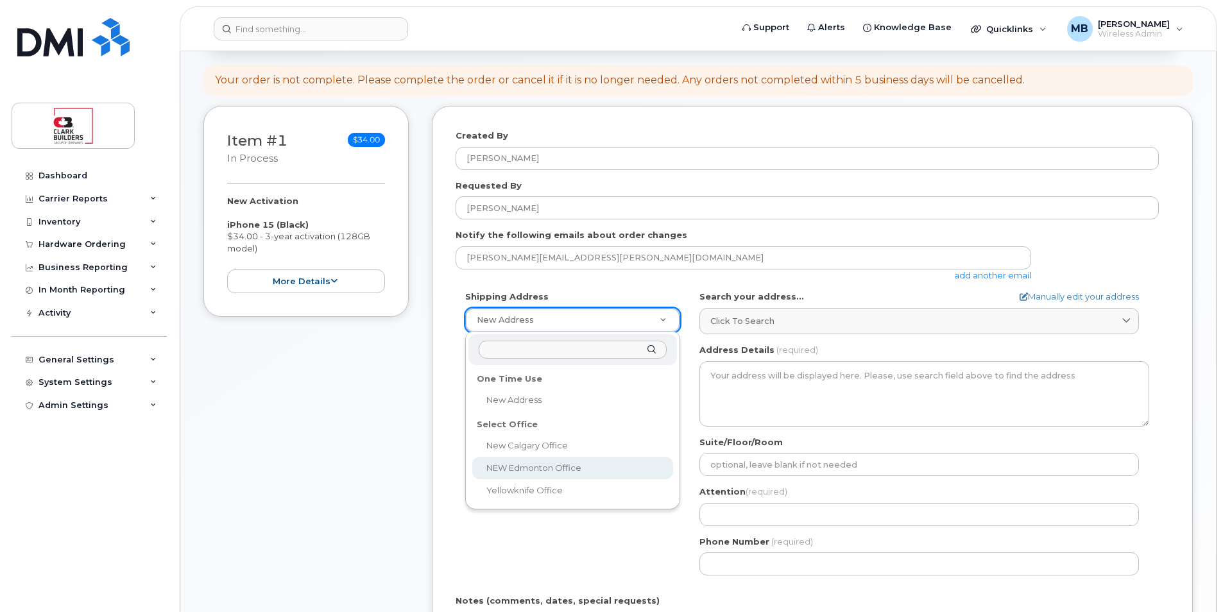
select select
type textarea "800, 5555 Calgary Trail NW Edmonton Alberta T6H 5P9"
type input "IT"
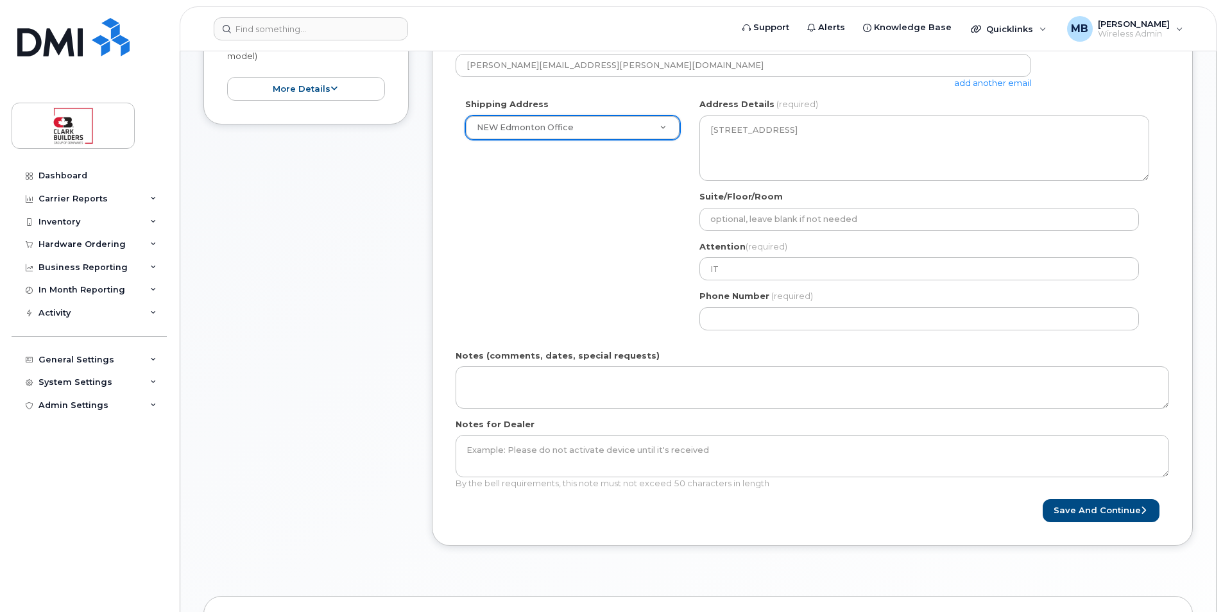
scroll to position [449, 0]
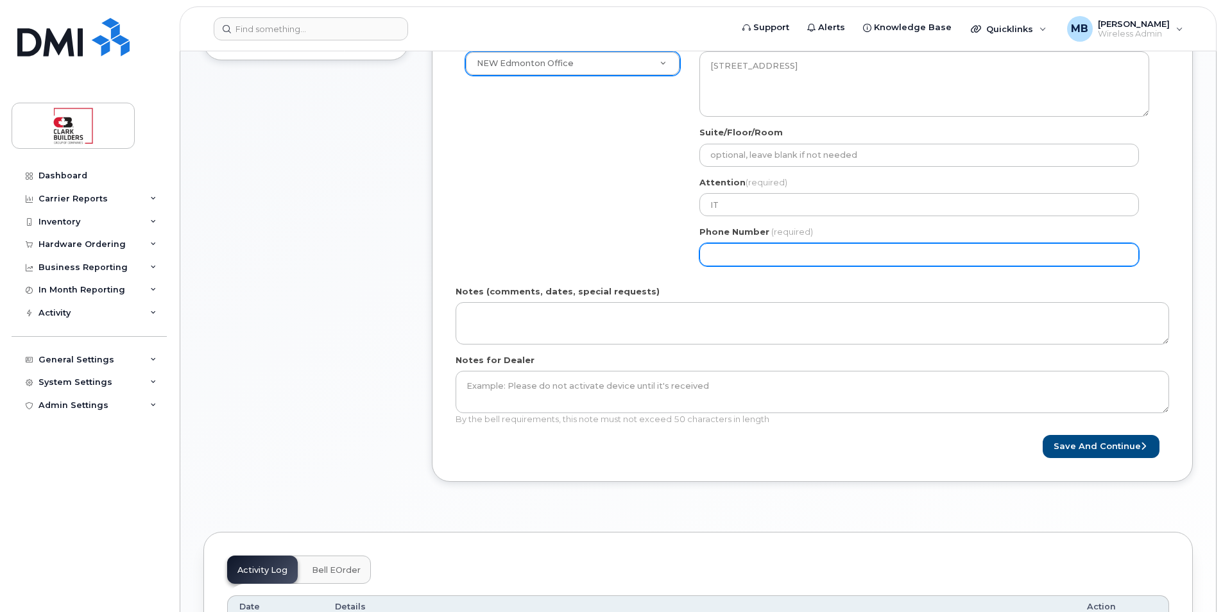
click at [771, 254] on input "Phone Number" at bounding box center [919, 254] width 440 height 23
type input "5873410870"
select select
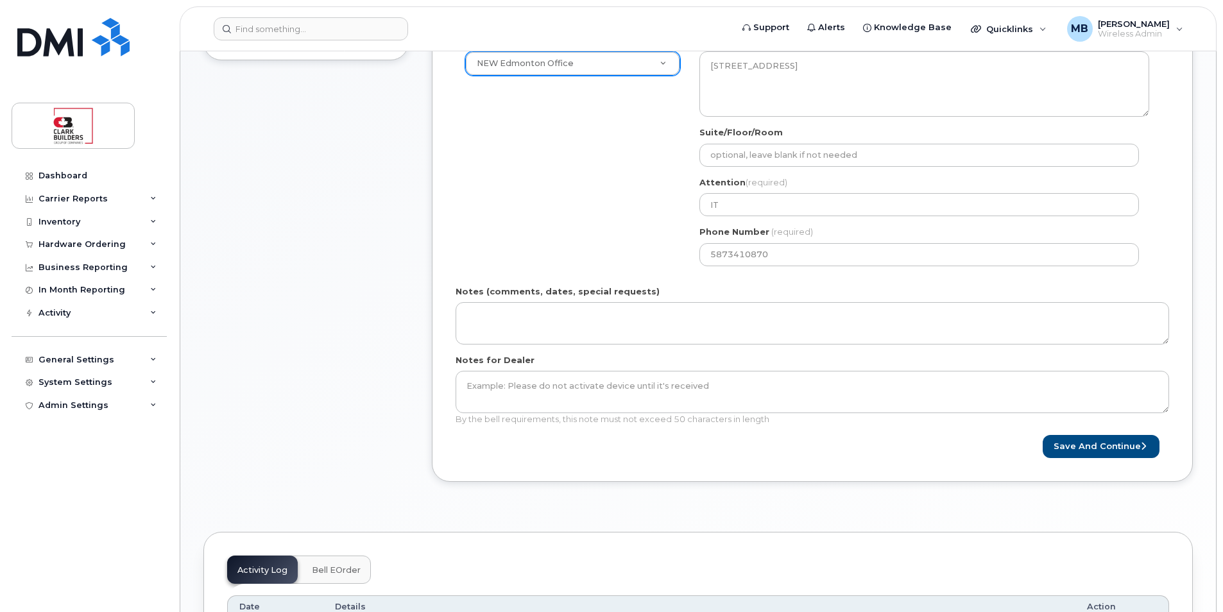
click at [660, 301] on div "Notes (comments, dates, special requests)" at bounding box center [813, 315] width 714 height 59
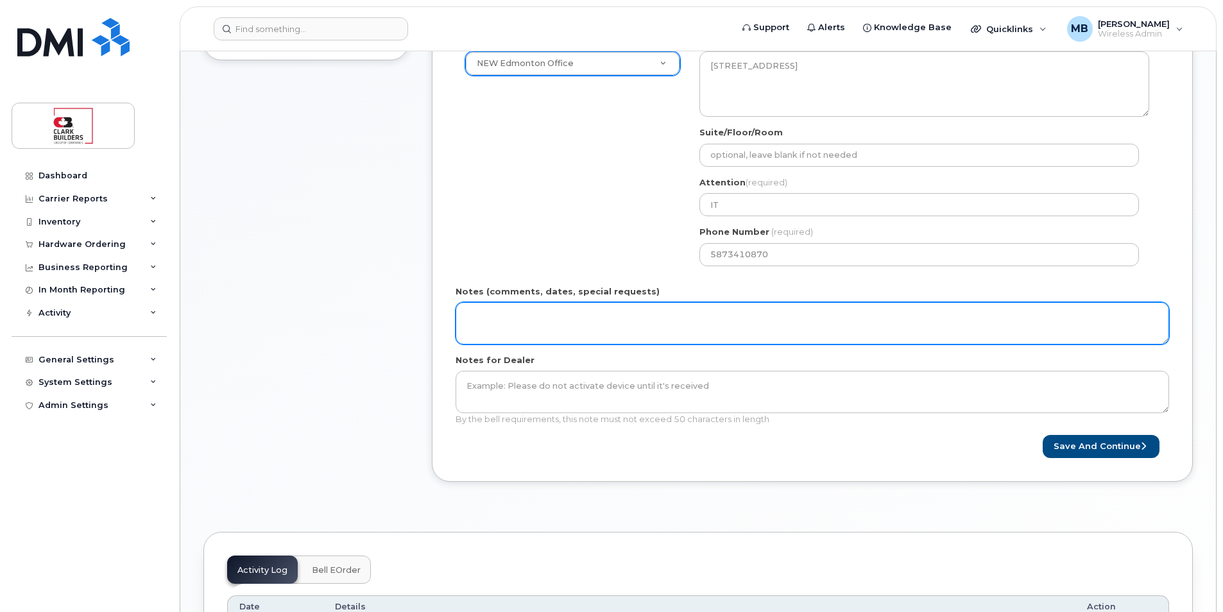
click at [660, 316] on textarea "Notes (comments, dates, special requests)" at bounding box center [813, 323] width 714 height 42
type textarea "Deliver 8 - 5pm, mon - fri"
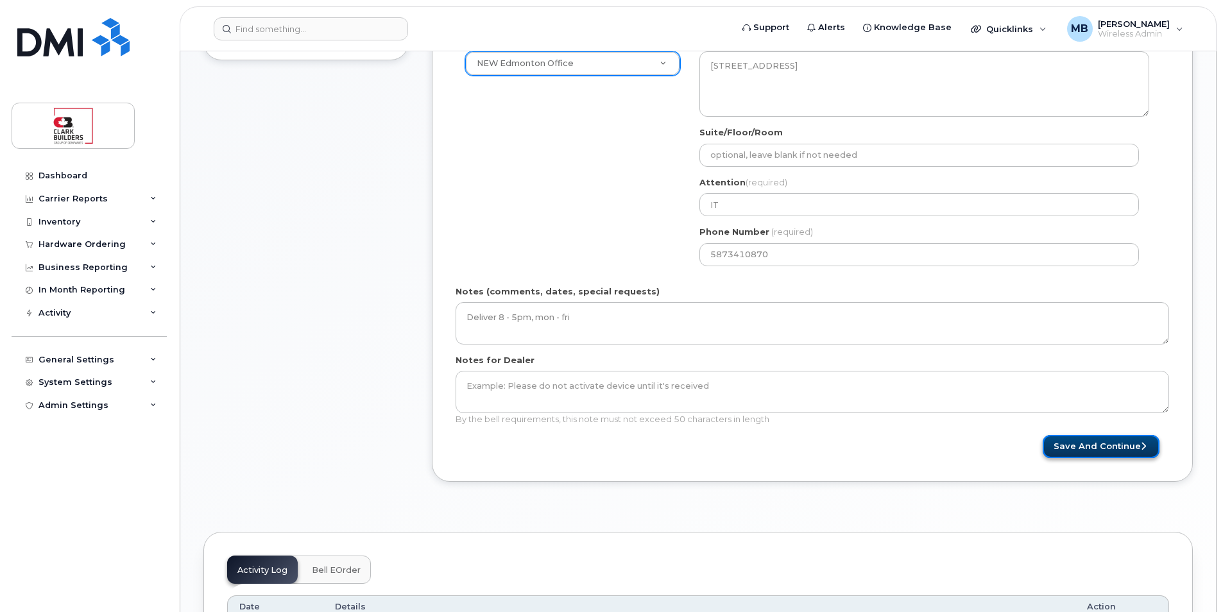
click at [1122, 447] on button "Save and Continue" at bounding box center [1101, 447] width 117 height 24
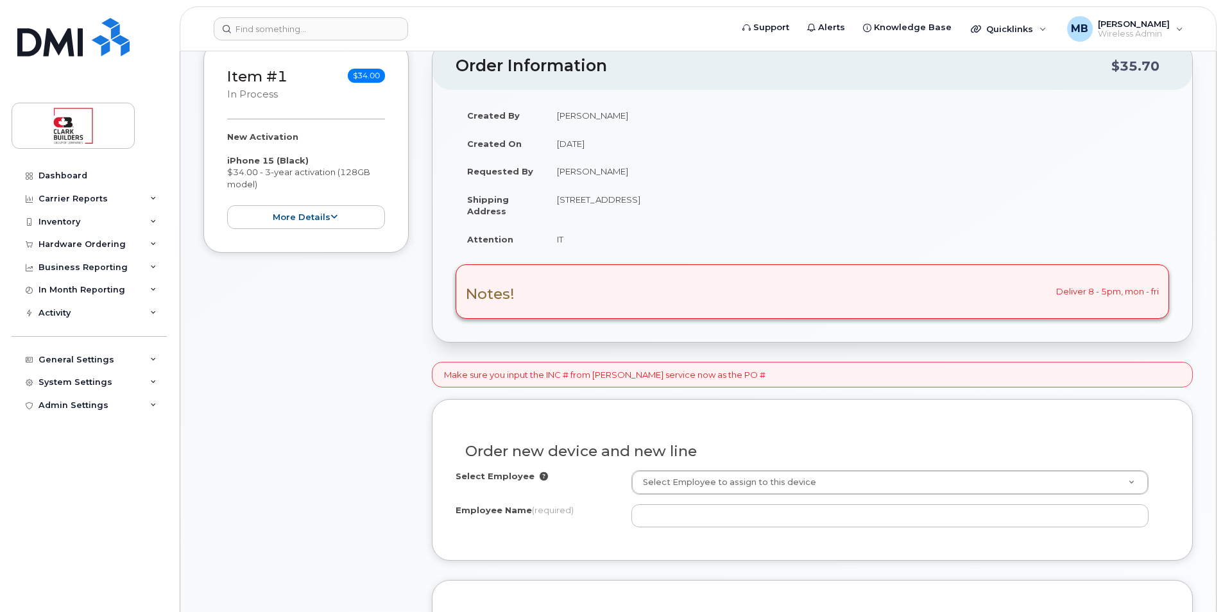
scroll to position [449, 0]
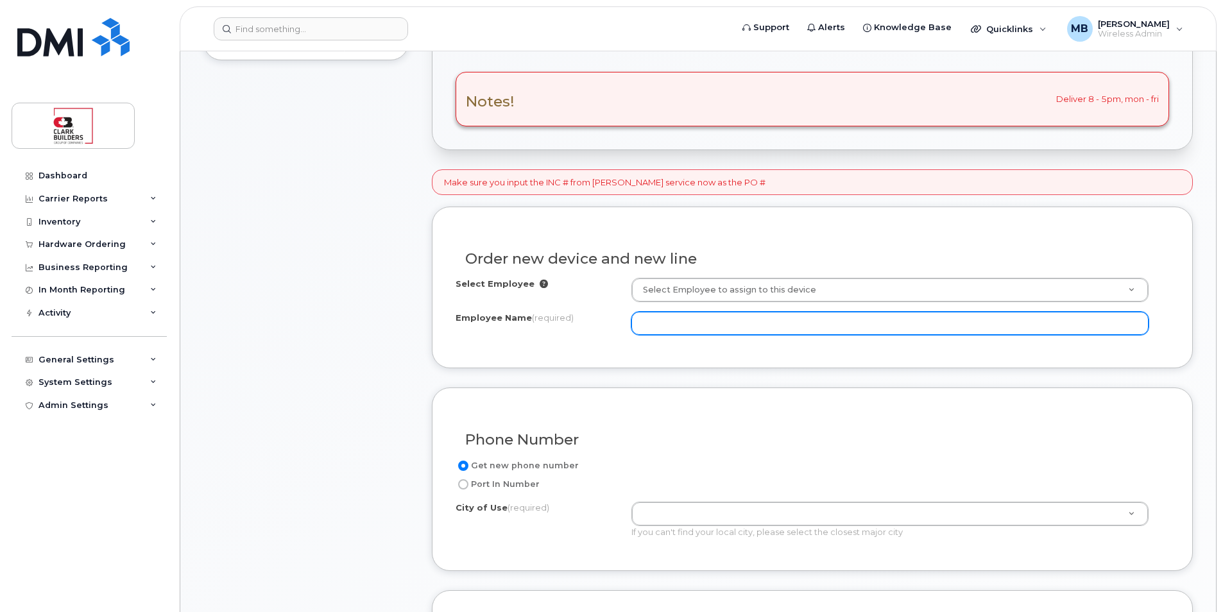
click at [751, 332] on input "Employee Name (required)" at bounding box center [889, 323] width 517 height 23
click at [696, 329] on input "[PERSON_NAME]" at bounding box center [889, 323] width 517 height 23
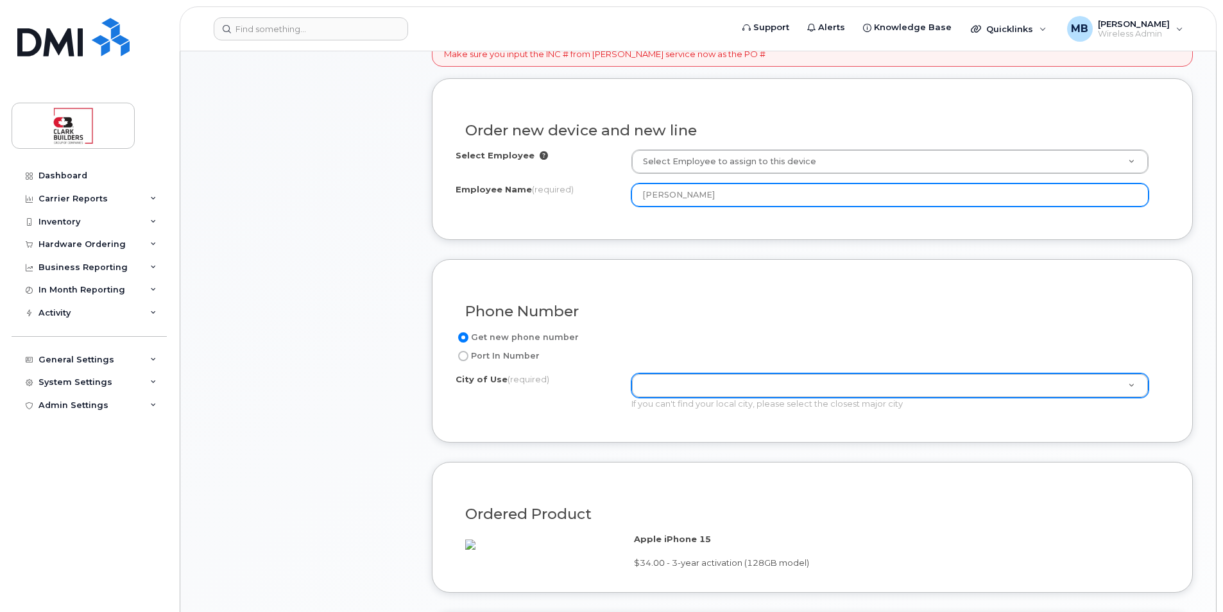
type input "[PERSON_NAME]"
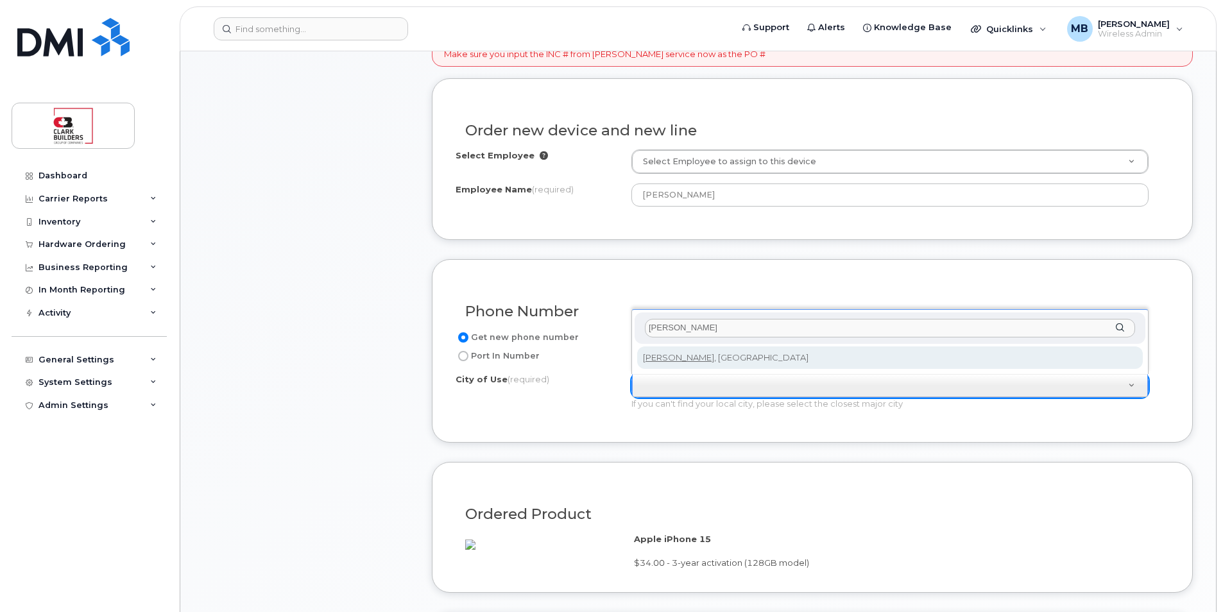
type input "[PERSON_NAME]"
type input "967"
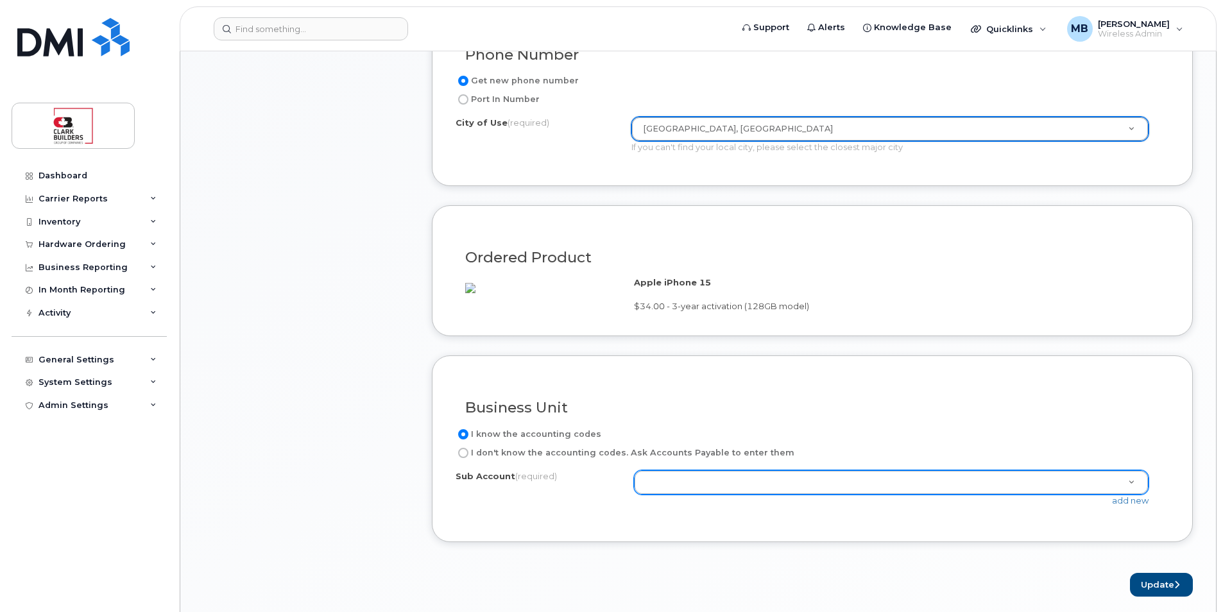
scroll to position [962, 0]
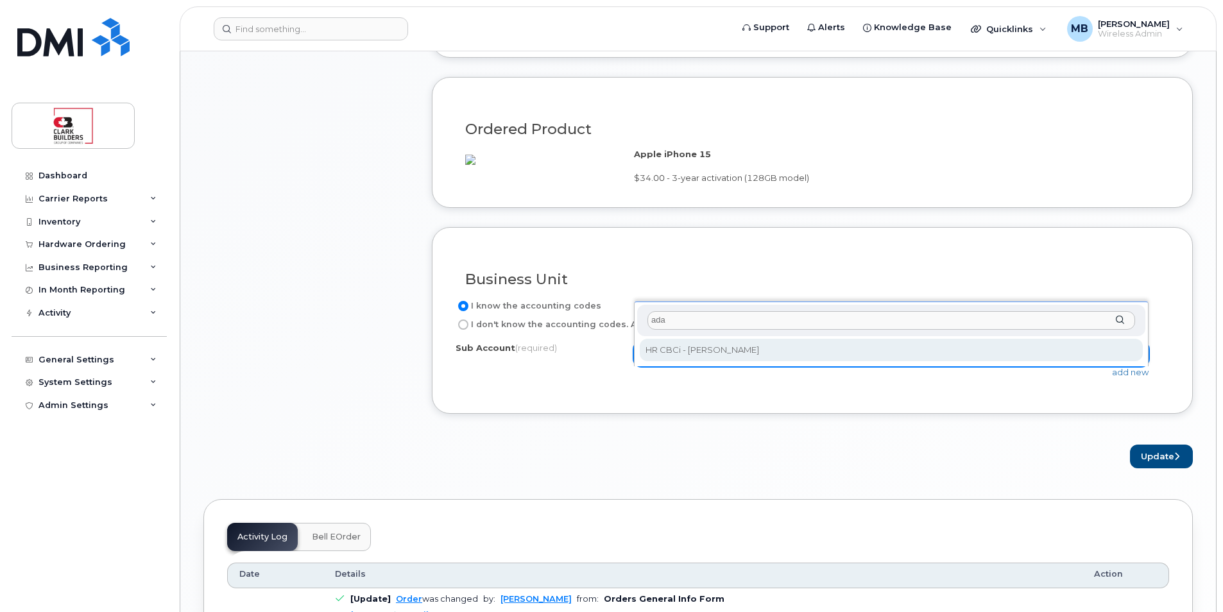
type input "ada"
select select "HR CBCi - [PERSON_NAME]"
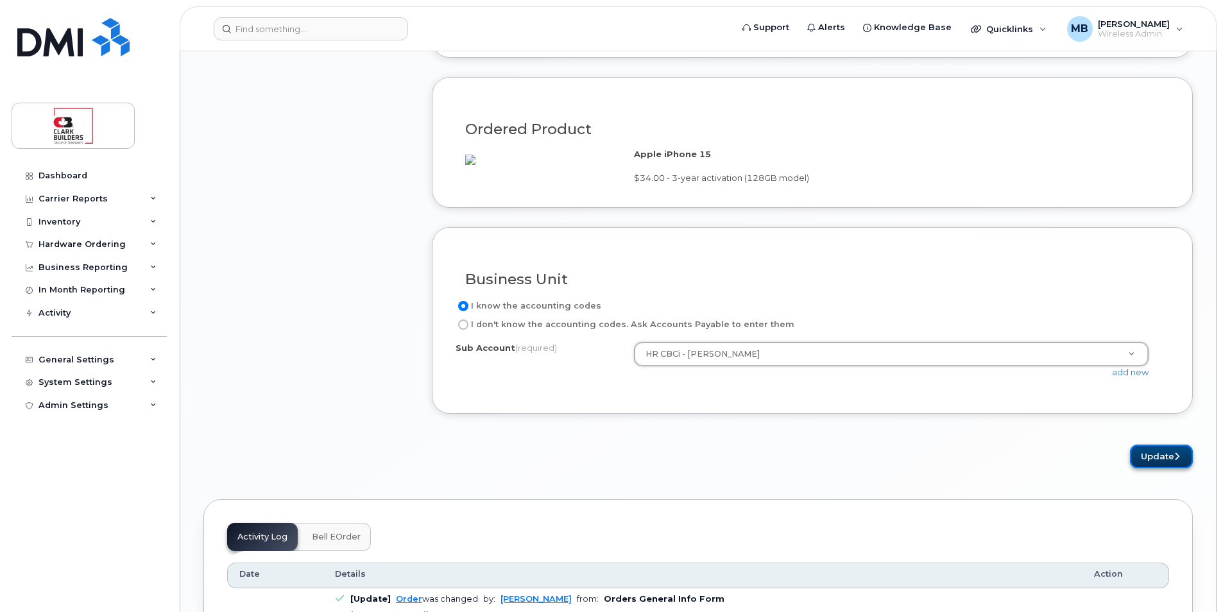
click at [1147, 468] on button "Update" at bounding box center [1161, 457] width 63 height 24
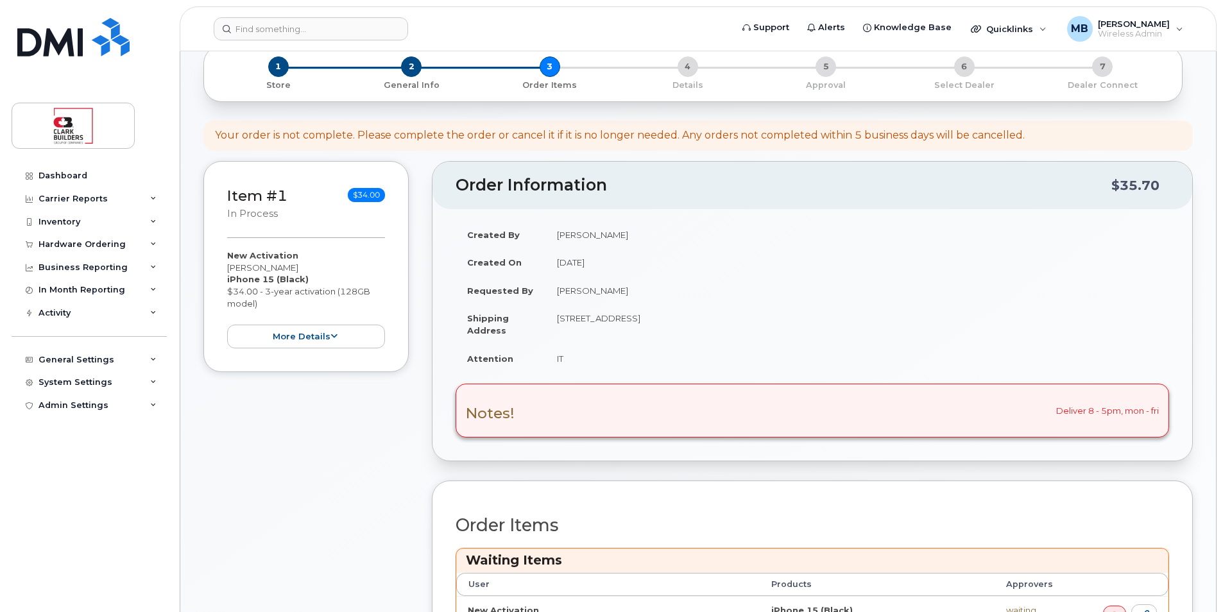
scroll to position [385, 0]
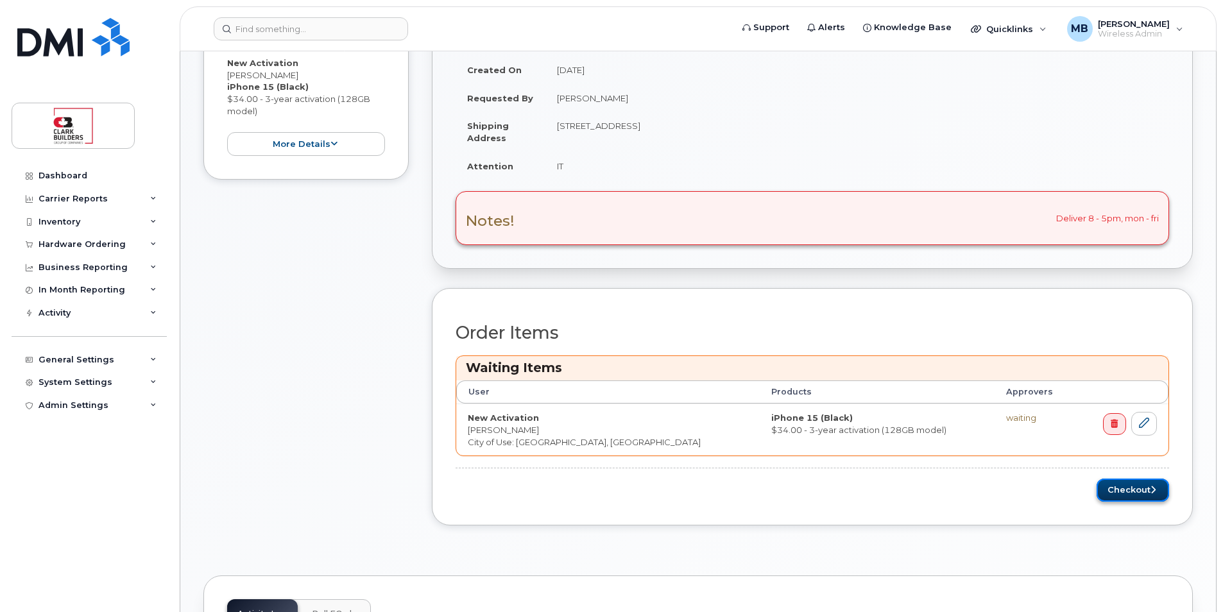
click at [1143, 487] on button "Checkout" at bounding box center [1133, 491] width 73 height 24
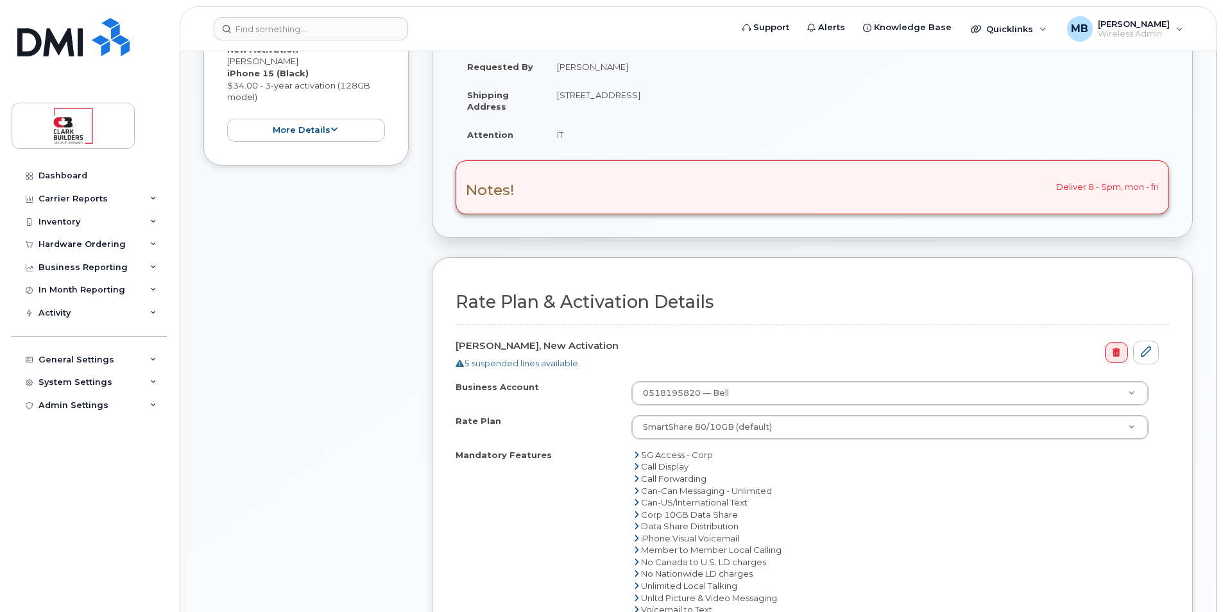
scroll to position [449, 0]
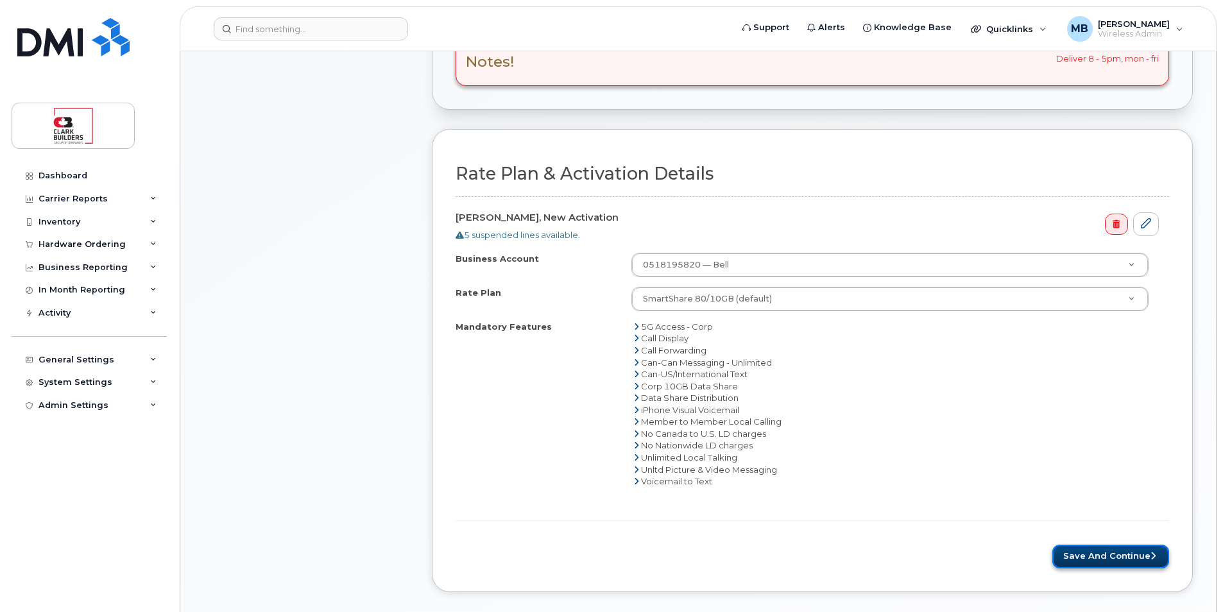
click at [1093, 557] on button "Save and Continue" at bounding box center [1110, 557] width 117 height 24
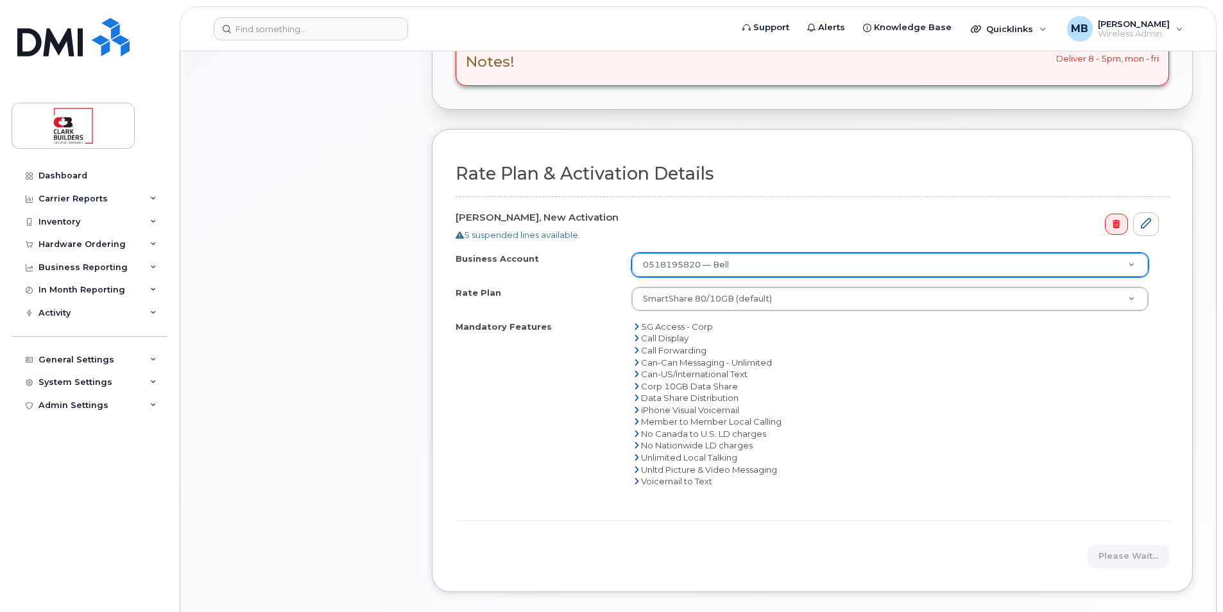
scroll to position [577, 0]
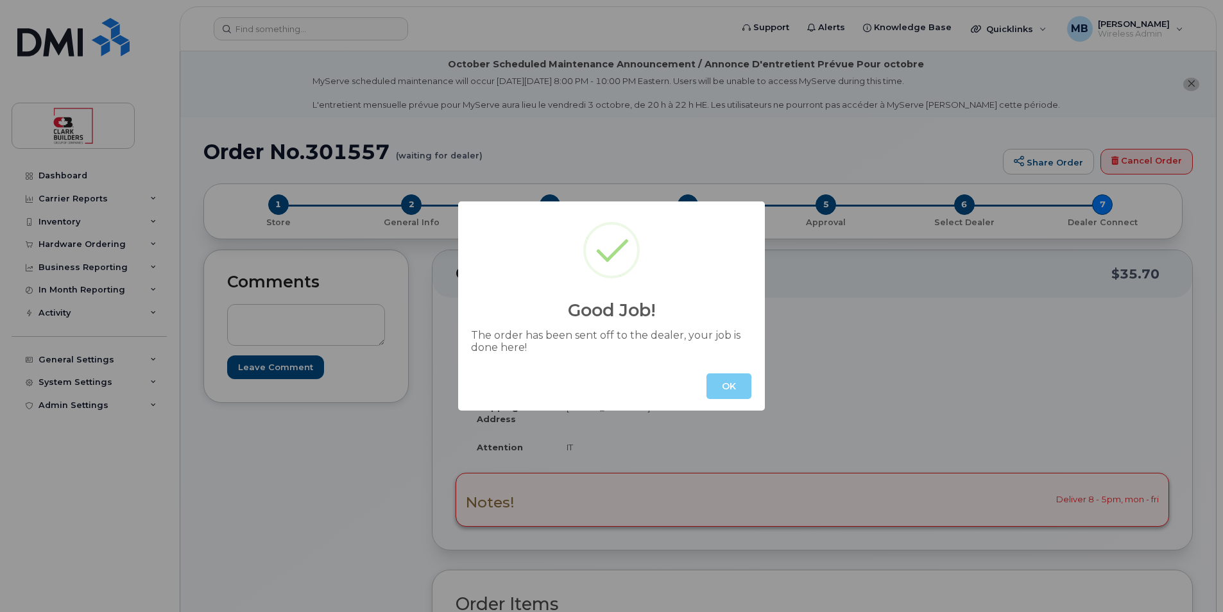
click at [724, 396] on button "OK" at bounding box center [728, 386] width 45 height 26
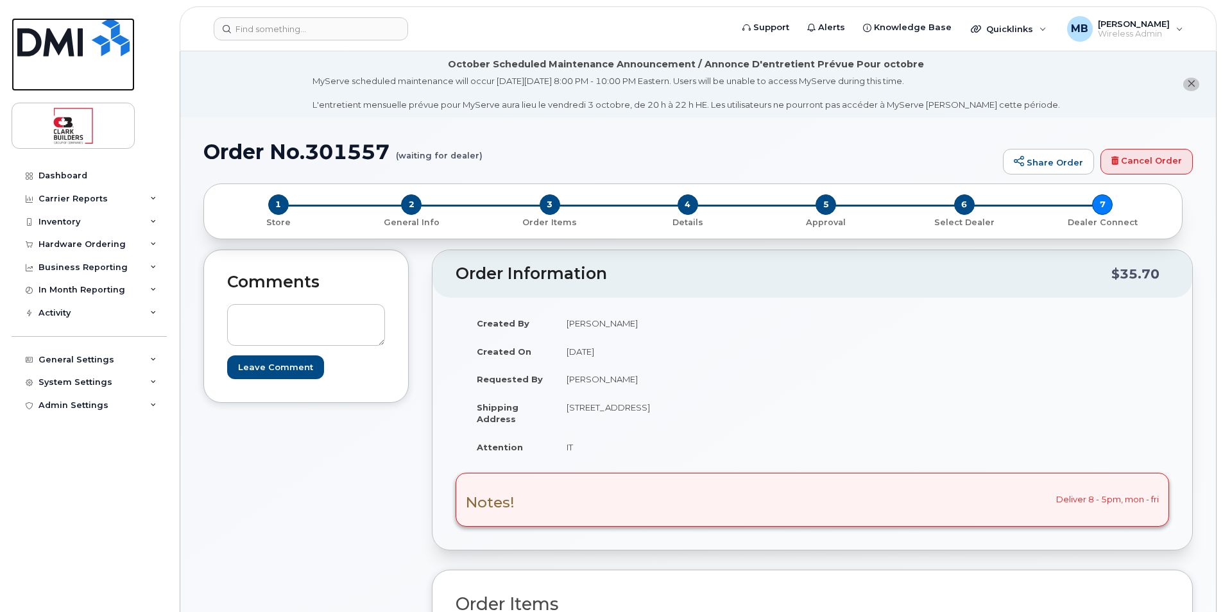
click at [102, 41] on img at bounding box center [73, 37] width 112 height 38
